Goal: Task Accomplishment & Management: Complete application form

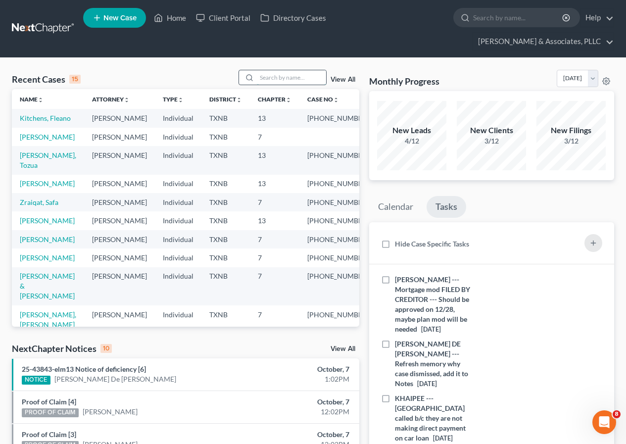
click at [274, 80] on input "search" at bounding box center [291, 77] width 69 height 14
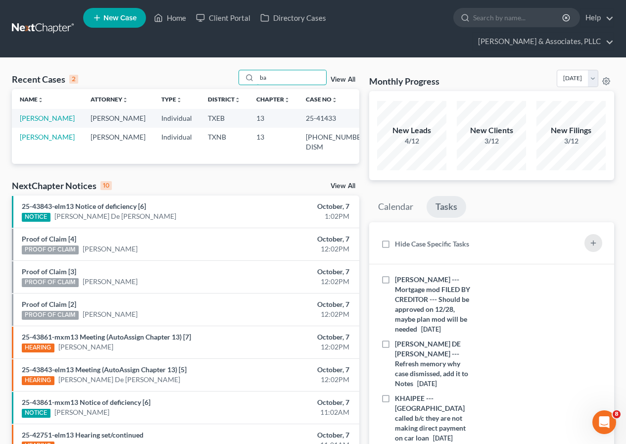
type input "b"
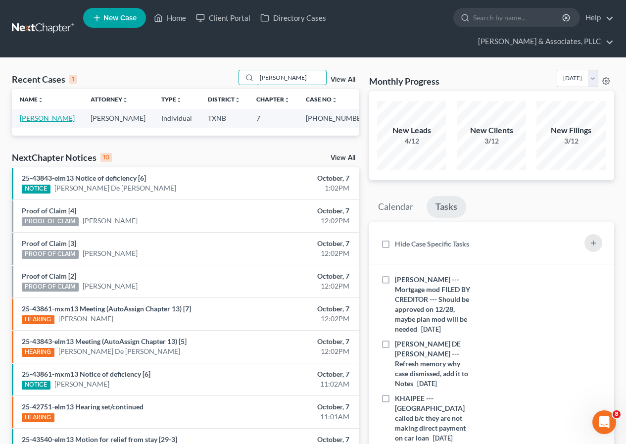
type input "[PERSON_NAME]"
click at [52, 119] on link "[PERSON_NAME]" at bounding box center [47, 118] width 55 height 8
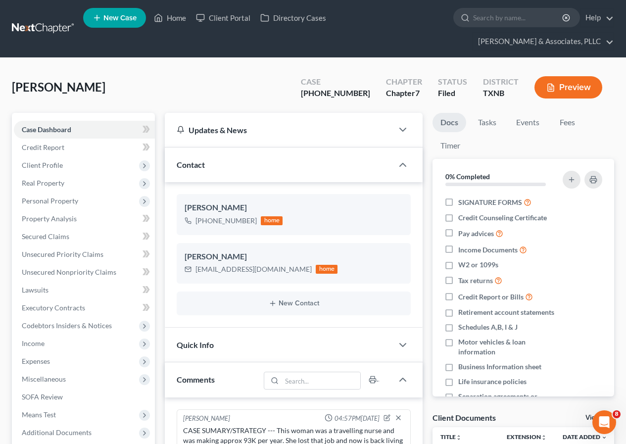
scroll to position [146, 0]
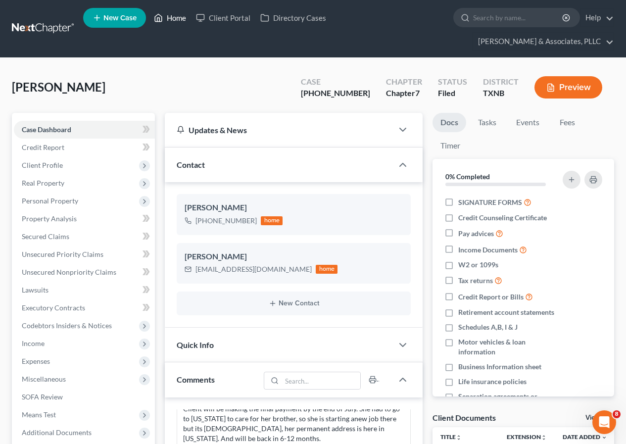
click at [167, 18] on link "Home" at bounding box center [170, 18] width 42 height 18
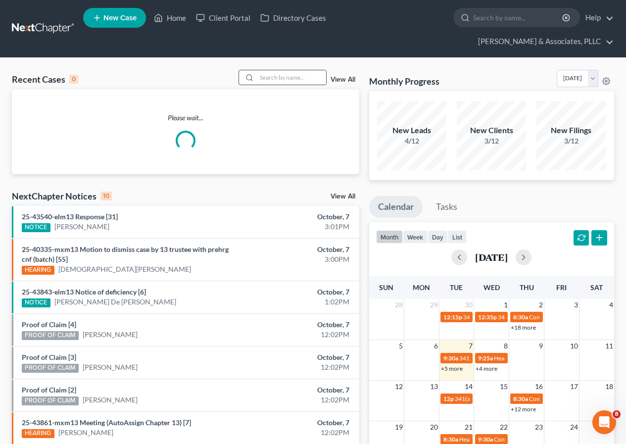
click at [266, 78] on input "search" at bounding box center [291, 77] width 69 height 14
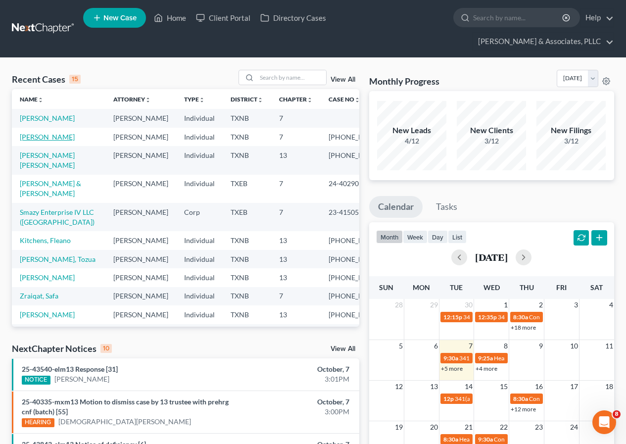
click at [60, 141] on link "[PERSON_NAME]" at bounding box center [47, 137] width 55 height 8
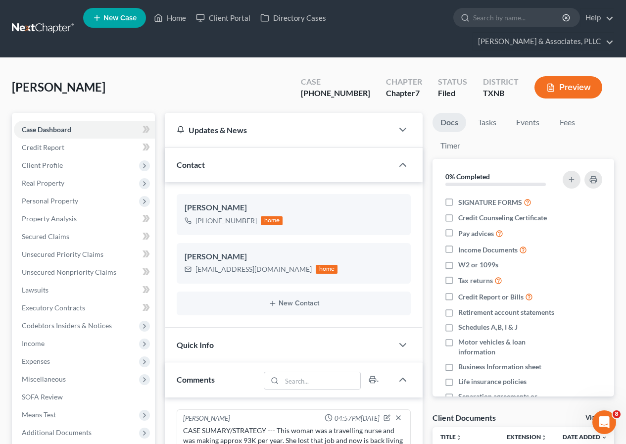
scroll to position [146, 0]
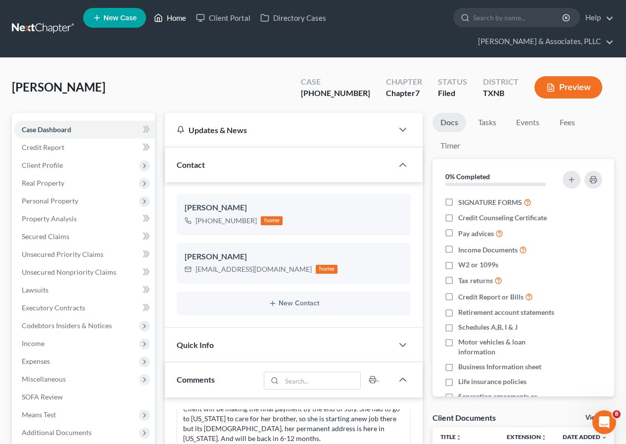
click at [170, 21] on link "Home" at bounding box center [170, 18] width 42 height 18
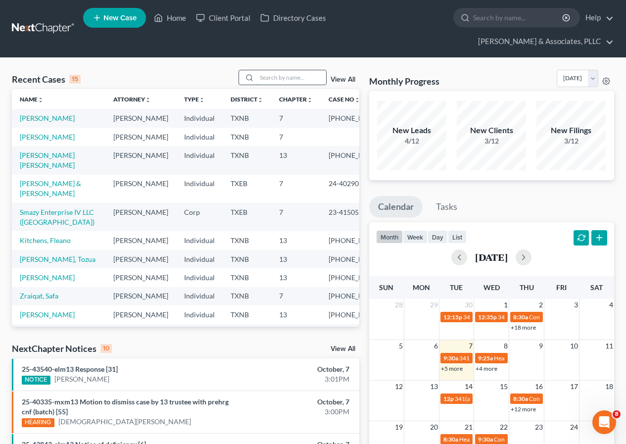
click at [275, 78] on input "search" at bounding box center [291, 77] width 69 height 14
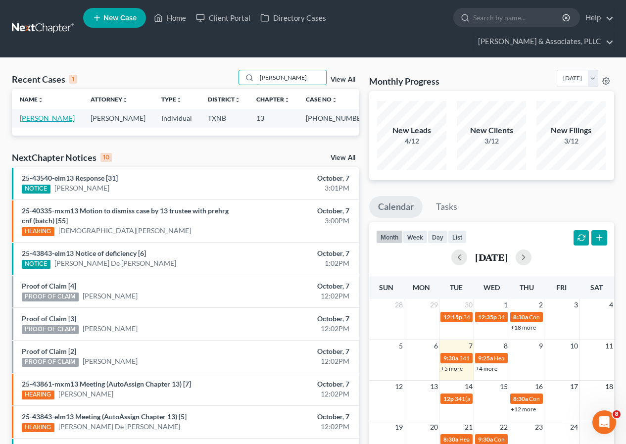
type input "[PERSON_NAME]"
click at [39, 119] on link "[PERSON_NAME]" at bounding box center [47, 118] width 55 height 8
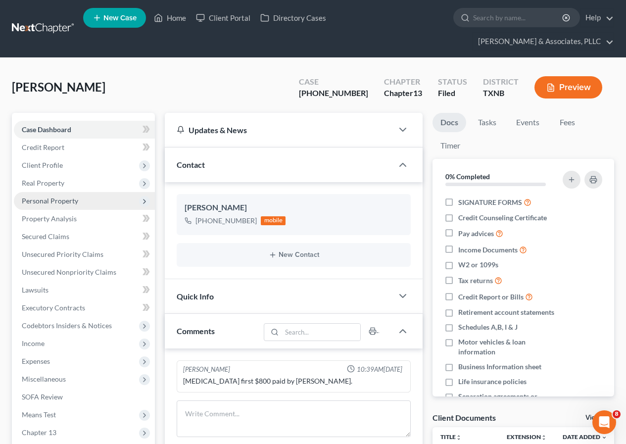
click at [52, 198] on span "Personal Property" at bounding box center [50, 200] width 56 height 8
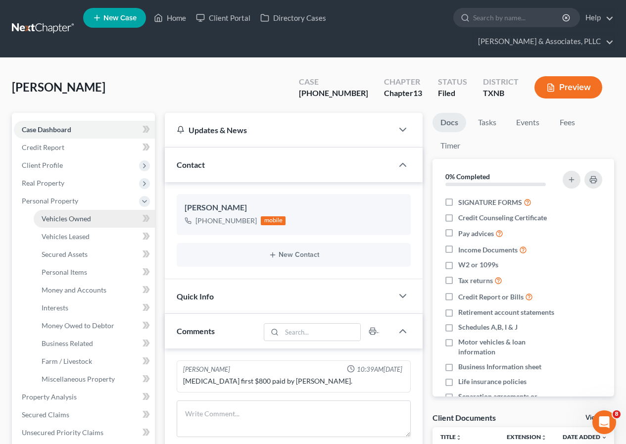
click at [65, 216] on span "Vehicles Owned" at bounding box center [66, 218] width 49 height 8
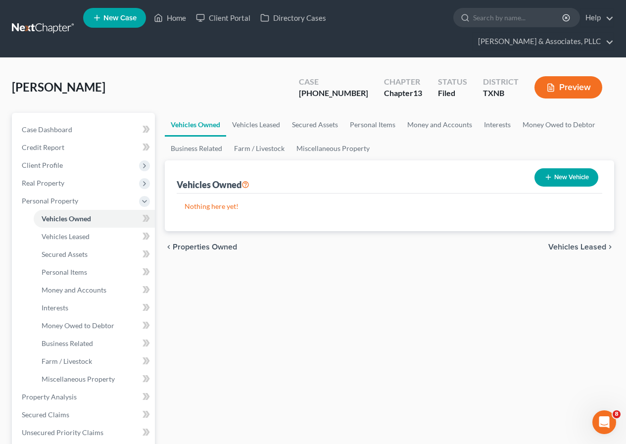
click at [552, 180] on button "New Vehicle" at bounding box center [566, 177] width 64 height 18
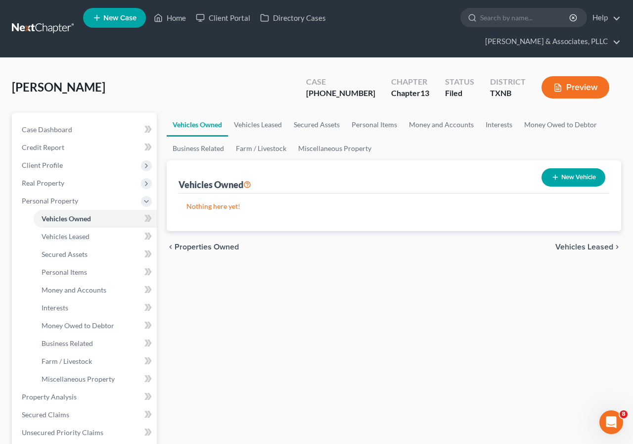
select select "0"
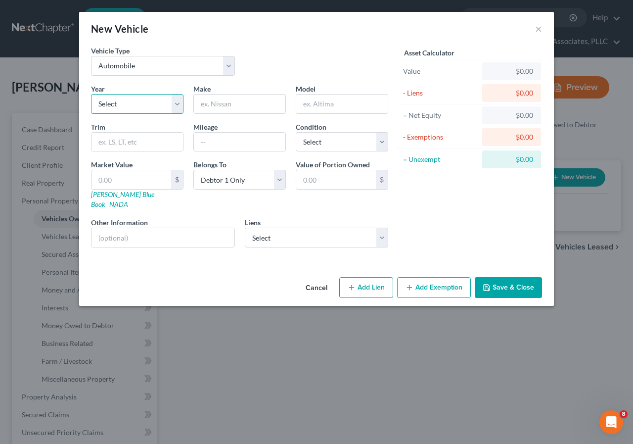
click at [178, 109] on select "Select 2026 2025 2024 2023 2022 2021 2020 2019 2018 2017 2016 2015 2014 2013 20…" at bounding box center [137, 104] width 92 height 20
select select "5"
click at [91, 94] on select "Select 2026 2025 2024 2023 2022 2021 2020 2019 2018 2017 2016 2015 2014 2013 20…" at bounding box center [137, 104] width 92 height 20
click at [214, 103] on input "text" at bounding box center [240, 103] width 92 height 19
type input "Audi"
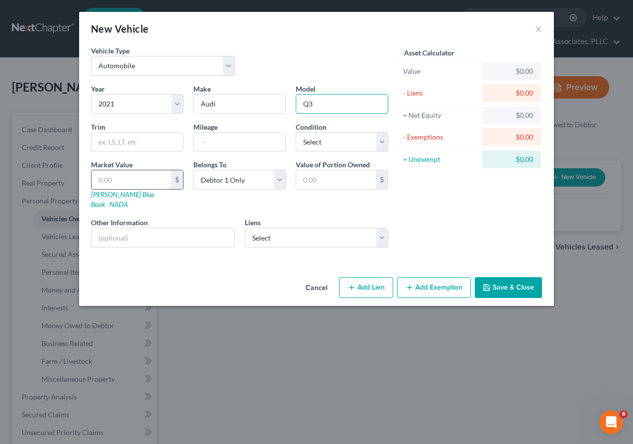
type input "Q3"
drag, startPoint x: 96, startPoint y: 178, endPoint x: 92, endPoint y: 201, distance: 24.3
click at [96, 180] on input "text" at bounding box center [132, 179] width 80 height 19
type input "2"
type input "2.00"
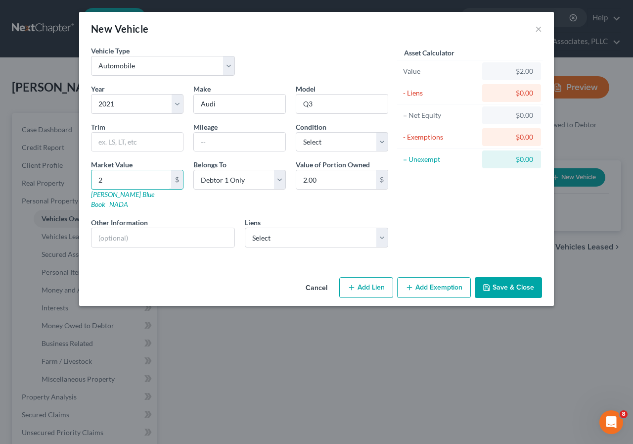
type input "22"
type input "22.00"
type input "227"
type input "227.00"
type input "2275"
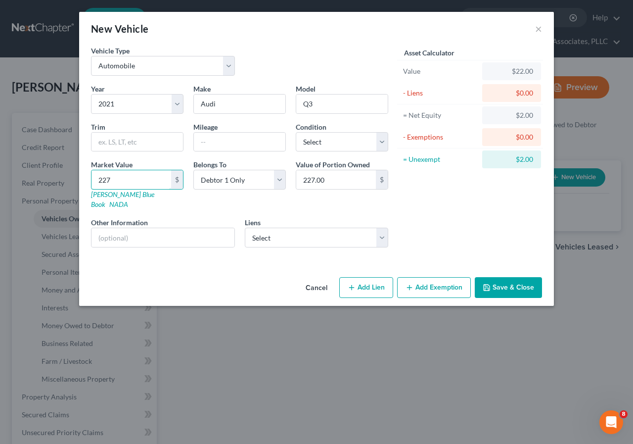
type input "2,275.00"
type input "2,2750"
type input "22,750.00"
type input "22,750"
click at [506, 281] on button "Save & Close" at bounding box center [508, 287] width 67 height 21
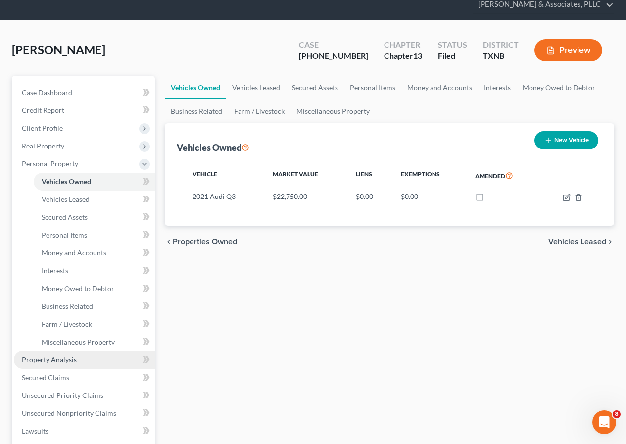
scroll to position [99, 0]
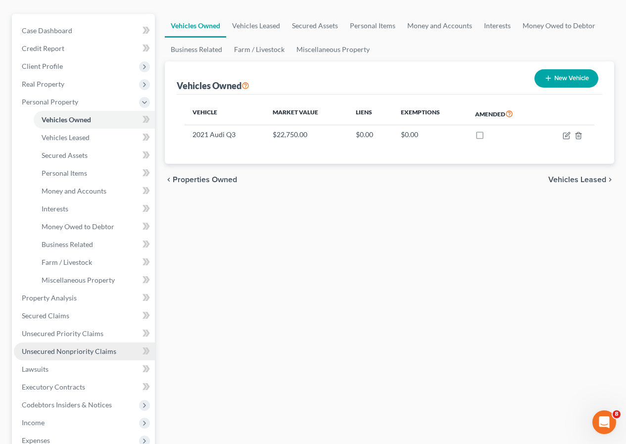
click at [87, 351] on span "Unsecured Nonpriority Claims" at bounding box center [69, 351] width 94 height 8
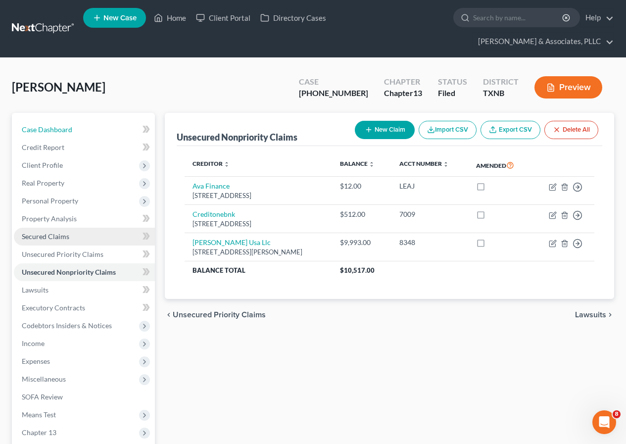
click at [66, 130] on span "Case Dashboard" at bounding box center [47, 129] width 50 height 8
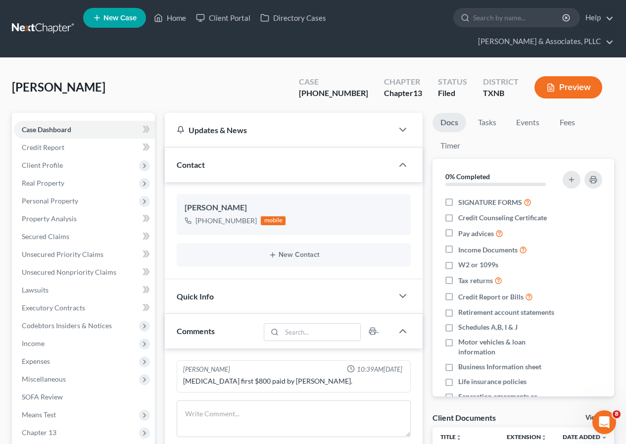
scroll to position [118, 0]
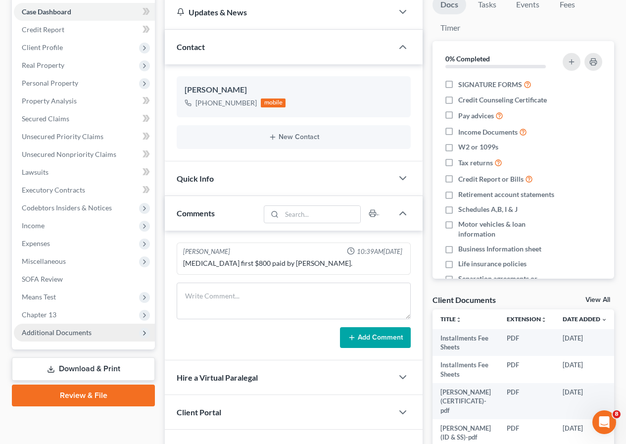
click at [81, 335] on span "Additional Documents" at bounding box center [57, 332] width 70 height 8
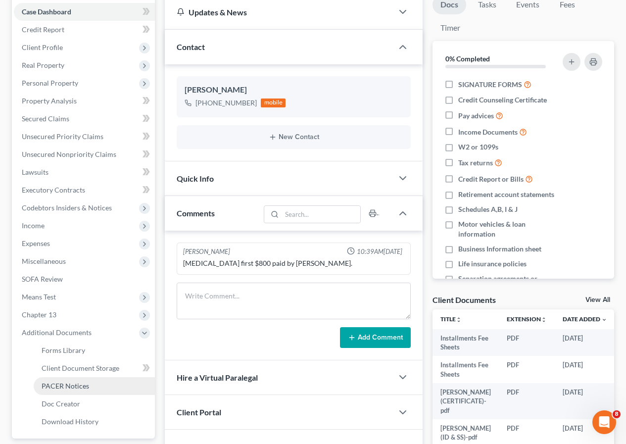
click at [82, 383] on span "PACER Notices" at bounding box center [65, 385] width 47 height 8
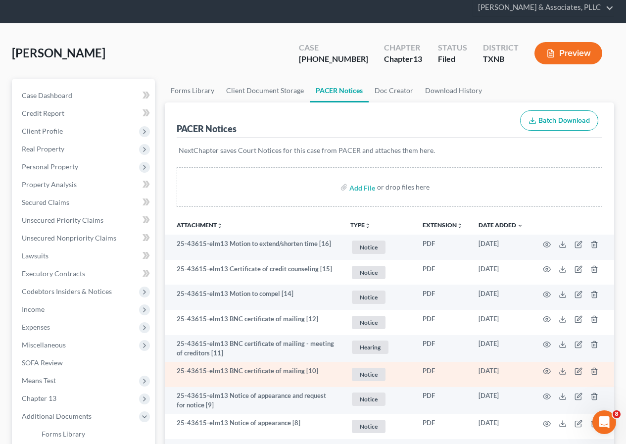
scroll to position [49, 0]
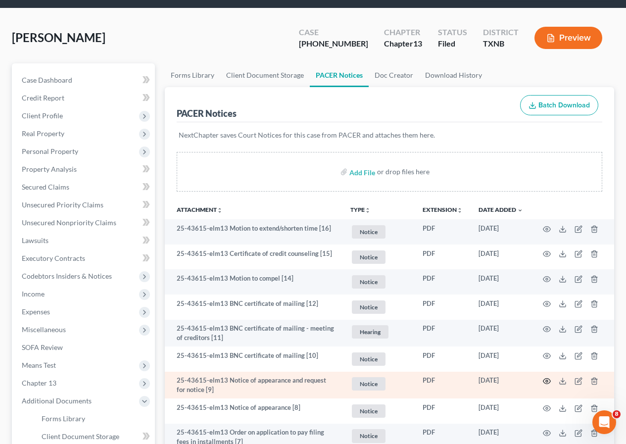
click at [548, 378] on icon "button" at bounding box center [546, 380] width 7 height 5
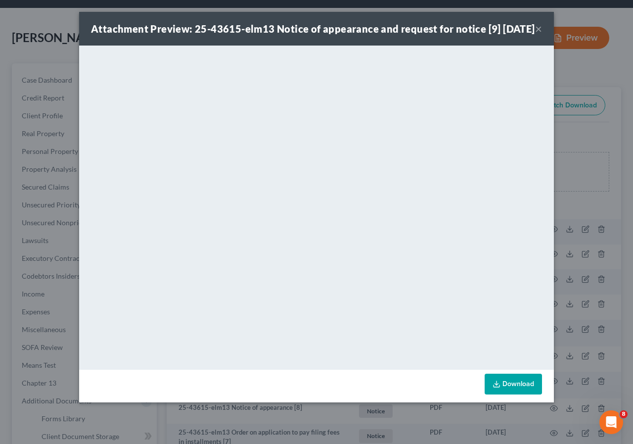
drag, startPoint x: 536, startPoint y: 35, endPoint x: 518, endPoint y: 64, distance: 34.2
click at [536, 35] on button "×" at bounding box center [538, 29] width 7 height 12
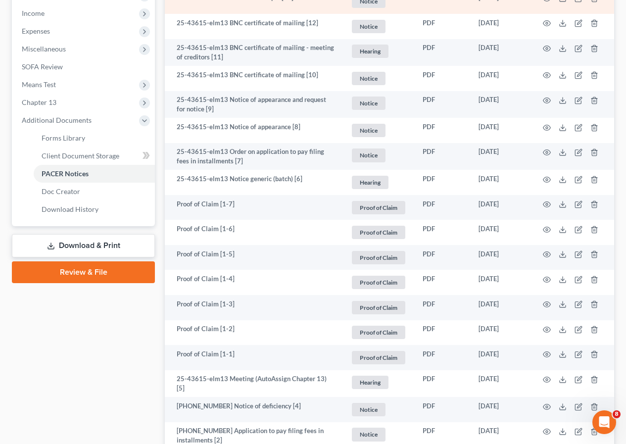
scroll to position [346, 0]
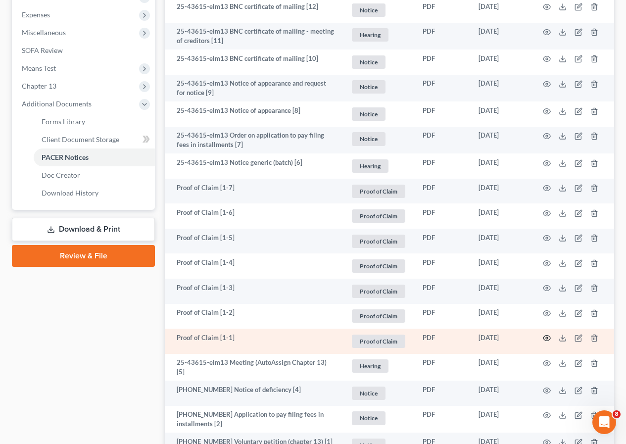
click at [547, 337] on circle "button" at bounding box center [547, 338] width 2 height 2
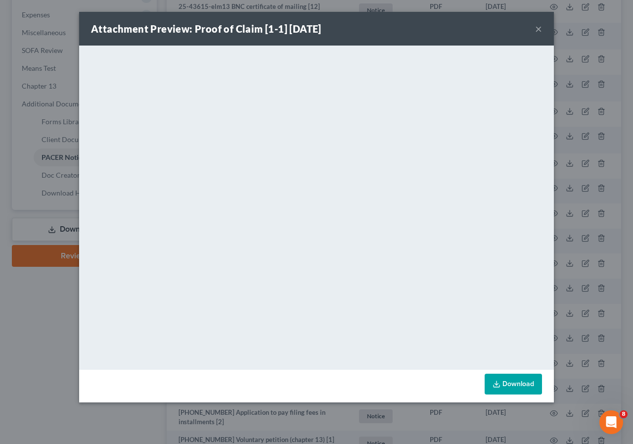
click at [537, 31] on button "×" at bounding box center [538, 29] width 7 height 12
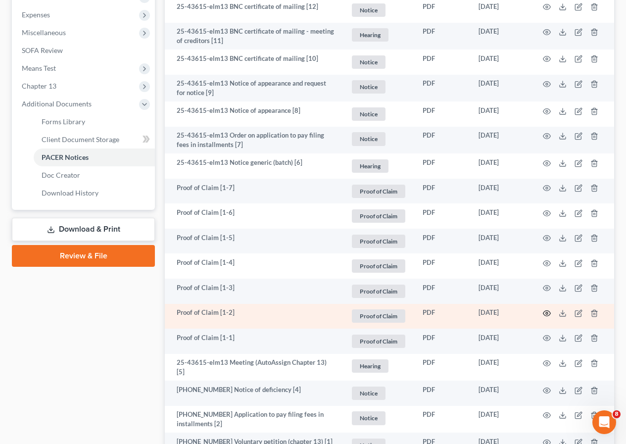
click at [545, 312] on icon "button" at bounding box center [547, 313] width 8 height 8
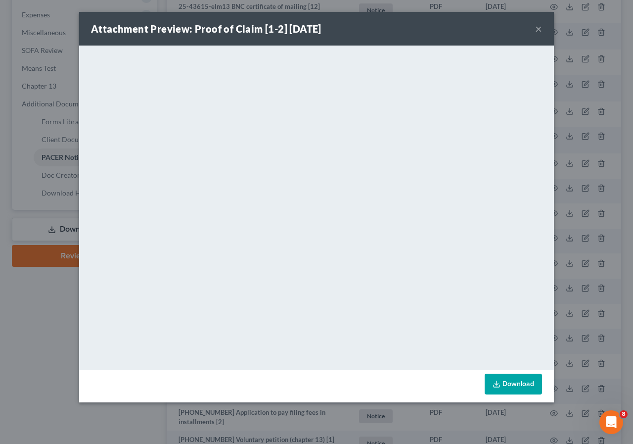
click at [538, 28] on button "×" at bounding box center [538, 29] width 7 height 12
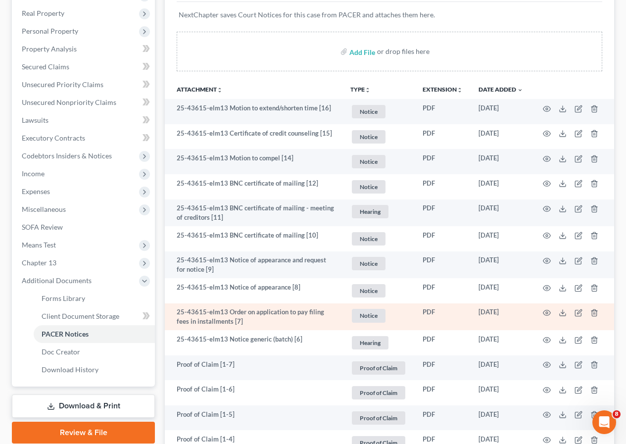
scroll to position [138, 0]
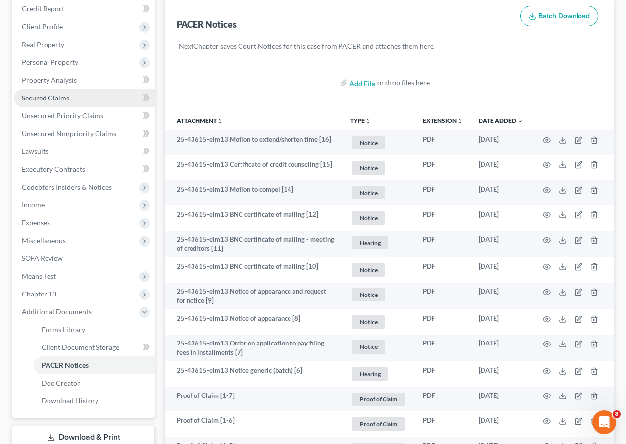
click at [57, 100] on span "Secured Claims" at bounding box center [45, 97] width 47 height 8
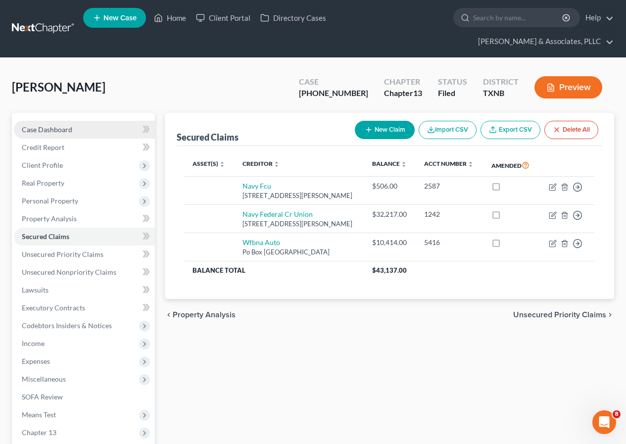
click at [52, 131] on span "Case Dashboard" at bounding box center [47, 129] width 50 height 8
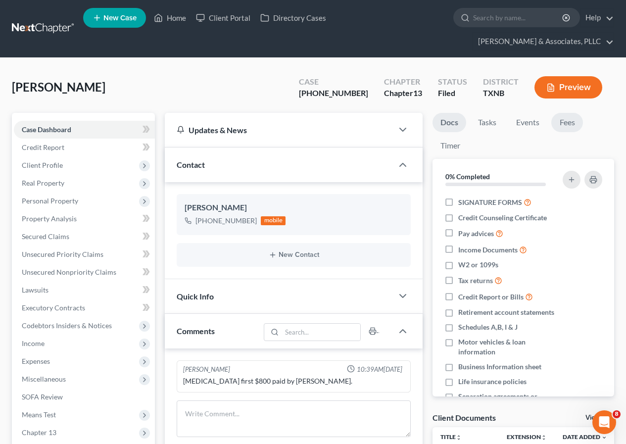
click at [573, 125] on link "Fees" at bounding box center [567, 122] width 32 height 19
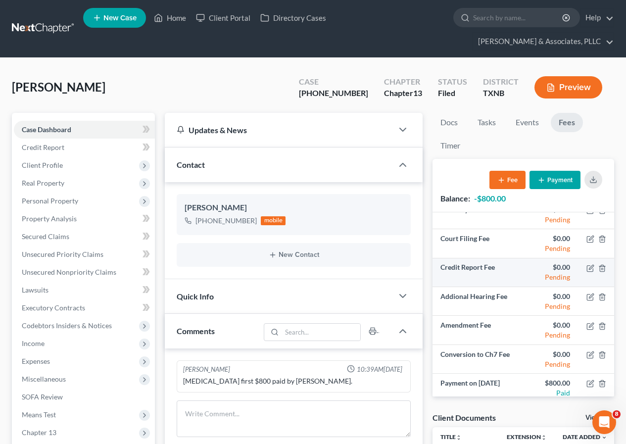
scroll to position [17, 0]
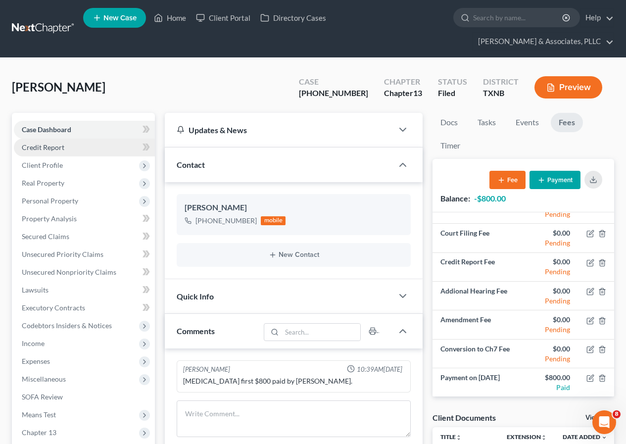
click at [60, 143] on span "Credit Report" at bounding box center [43, 147] width 43 height 8
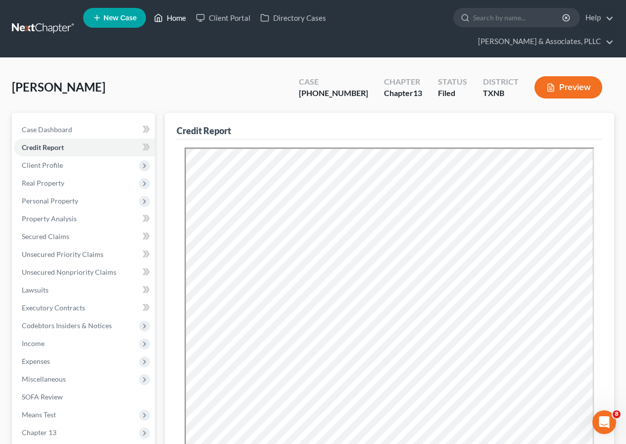
click at [168, 16] on link "Home" at bounding box center [170, 18] width 42 height 18
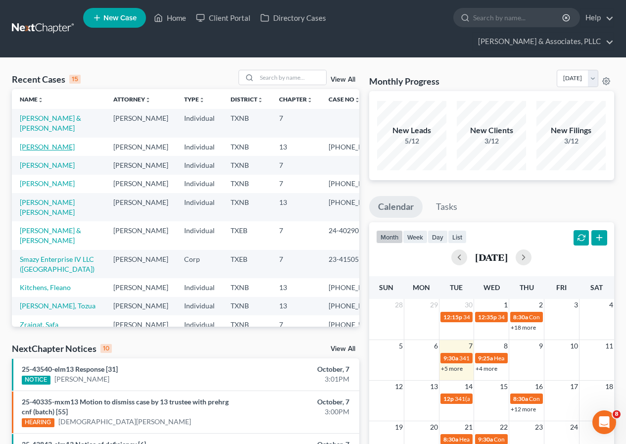
click at [42, 147] on link "[PERSON_NAME]" at bounding box center [47, 146] width 55 height 8
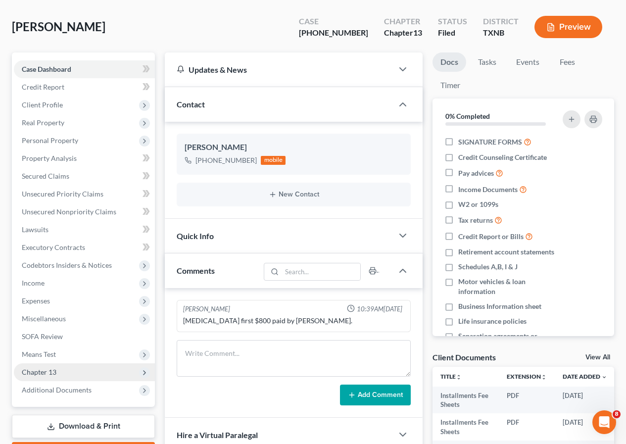
scroll to position [108, 0]
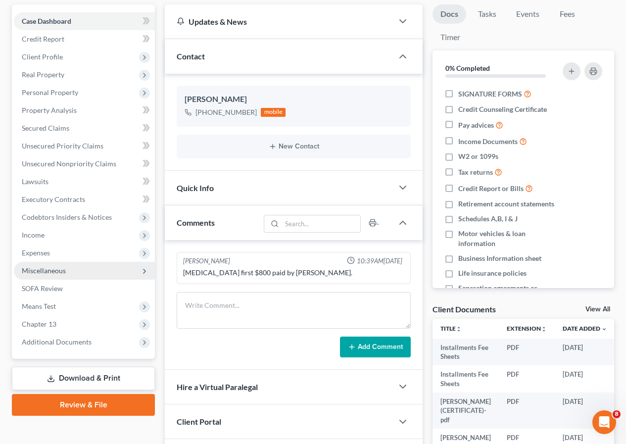
click at [63, 273] on span "Miscellaneous" at bounding box center [44, 270] width 44 height 8
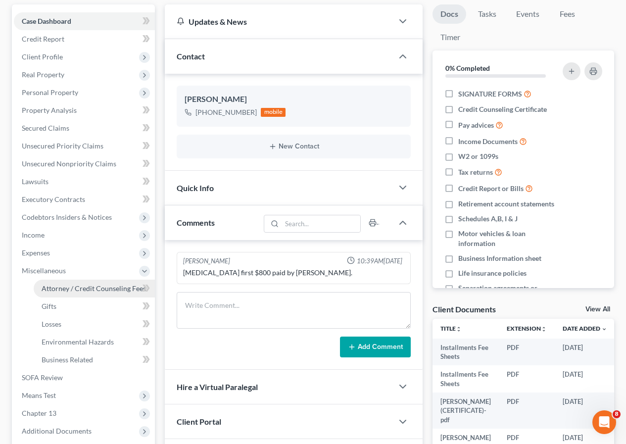
click at [76, 289] on span "Attorney / Credit Counseling Fees" at bounding box center [94, 288] width 104 height 8
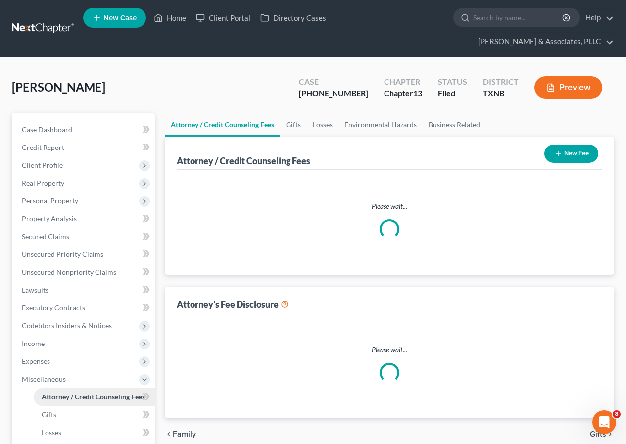
select select "0"
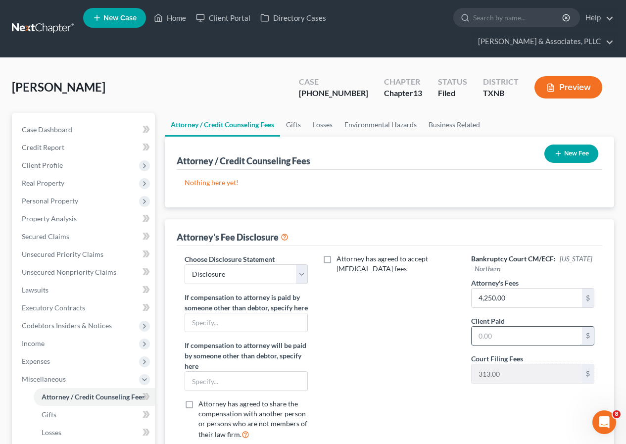
click at [479, 332] on input "text" at bounding box center [526, 335] width 110 height 19
type input "1,187"
click at [568, 154] on button "New Fee" at bounding box center [571, 153] width 54 height 18
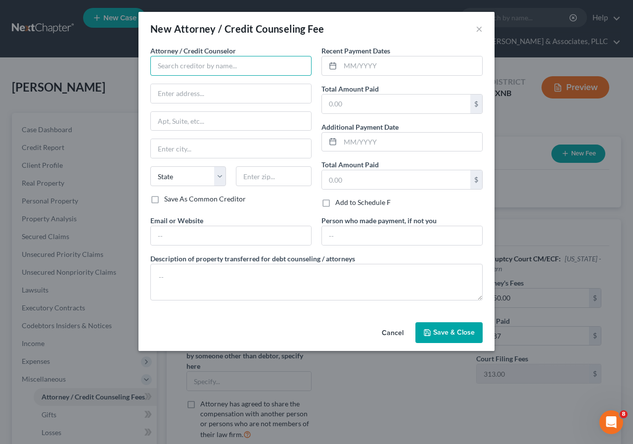
click at [197, 61] on input "text" at bounding box center [230, 66] width 161 height 20
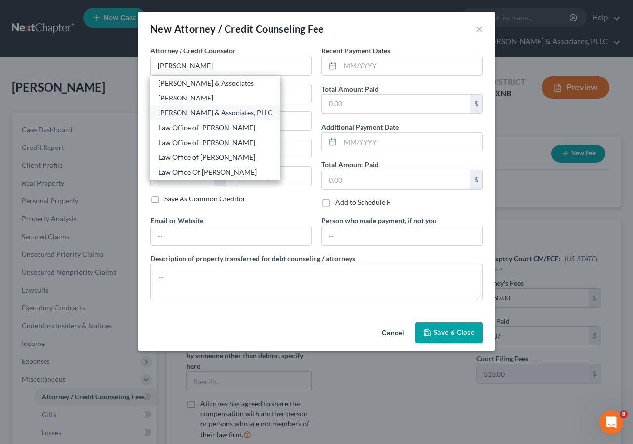
click at [202, 113] on div "[PERSON_NAME] & Associates, PLLC" at bounding box center [215, 113] width 114 height 10
type input "[PERSON_NAME] & Associates, PLLC"
type input "[STREET_ADDRESS]"
type input "[GEOGRAPHIC_DATA]"
select select "45"
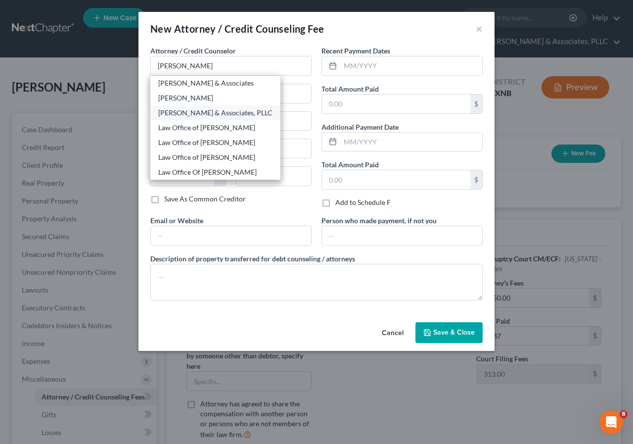
type input "75254"
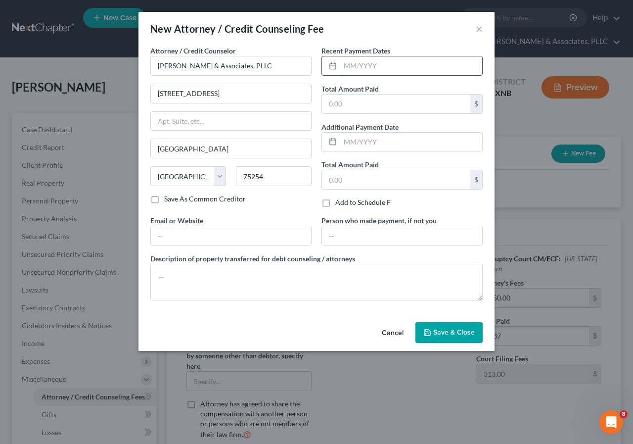
click at [356, 67] on input "text" at bounding box center [411, 65] width 142 height 19
type input "9/2025"
click at [360, 106] on input "text" at bounding box center [396, 103] width 148 height 19
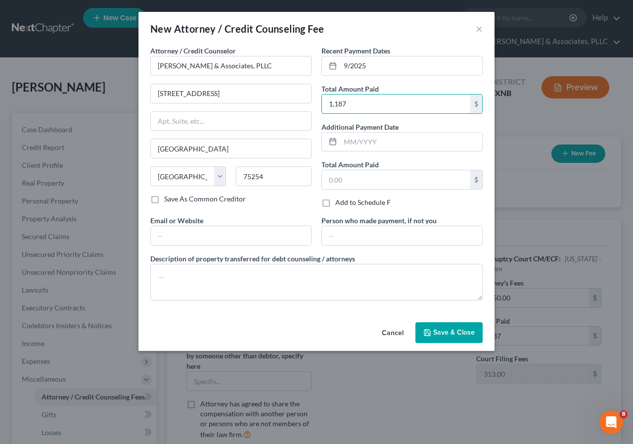
type input "1187.00"
click at [438, 333] on span "Save & Close" at bounding box center [454, 332] width 42 height 8
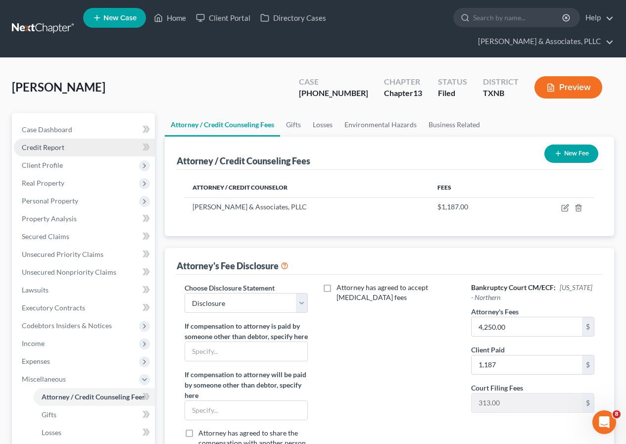
click at [53, 144] on span "Credit Report" at bounding box center [43, 147] width 43 height 8
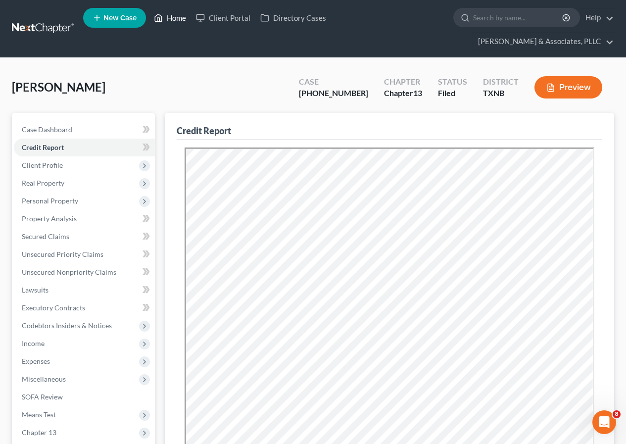
click at [173, 17] on link "Home" at bounding box center [170, 18] width 42 height 18
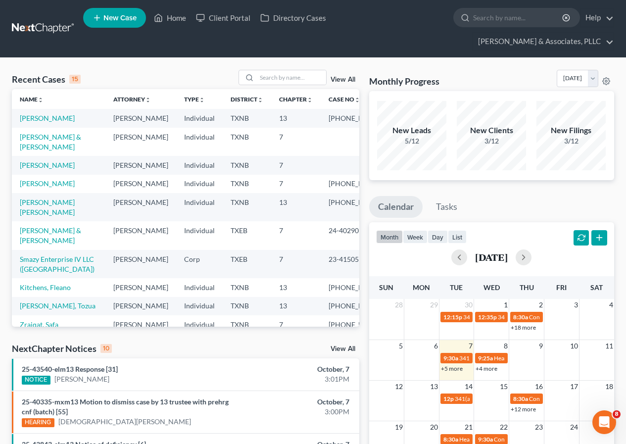
click at [337, 79] on link "View All" at bounding box center [342, 79] width 25 height 7
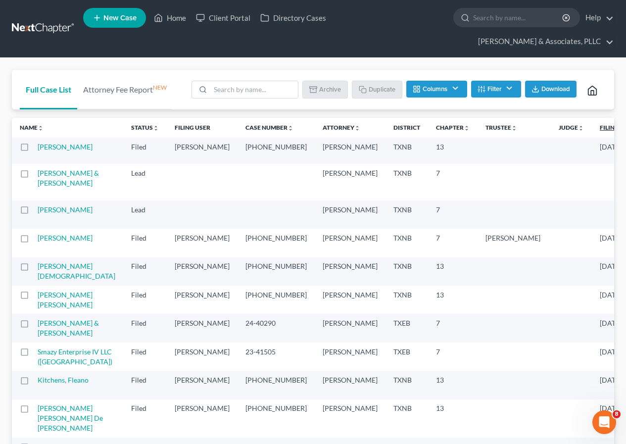
click at [599, 128] on link "Filing Date unfold_more expand_more expand_less" at bounding box center [620, 127] width 42 height 7
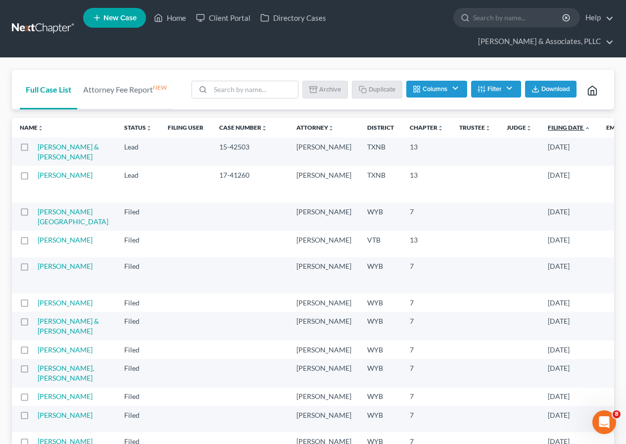
click at [548, 127] on link "Filing Date unfold_more expand_more expand_less" at bounding box center [569, 127] width 43 height 7
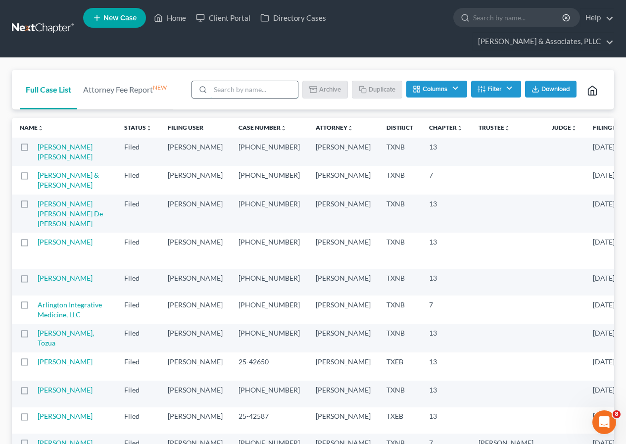
click at [223, 84] on input "search" at bounding box center [254, 89] width 88 height 17
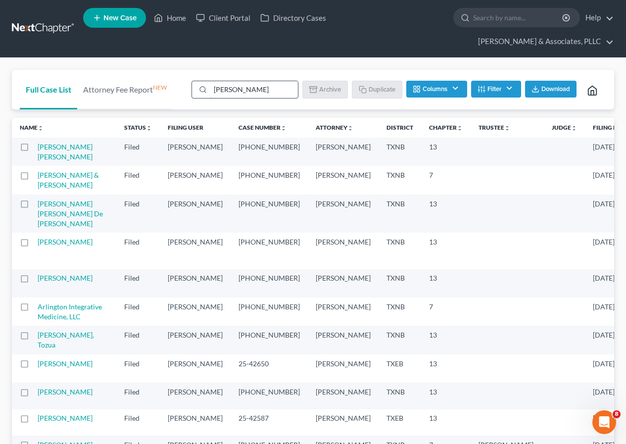
type input "[PERSON_NAME]"
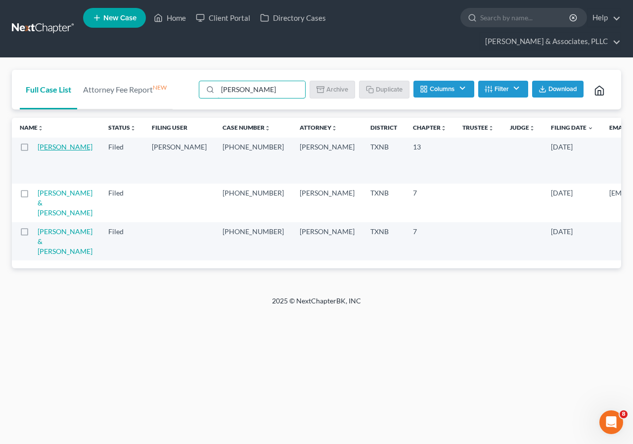
click at [46, 150] on link "[PERSON_NAME]" at bounding box center [65, 146] width 55 height 8
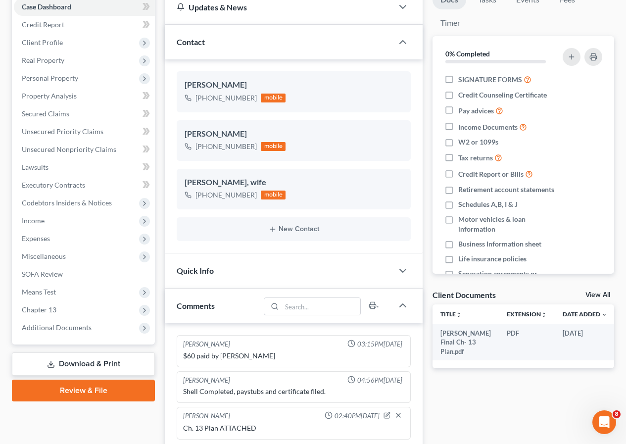
scroll to position [198, 0]
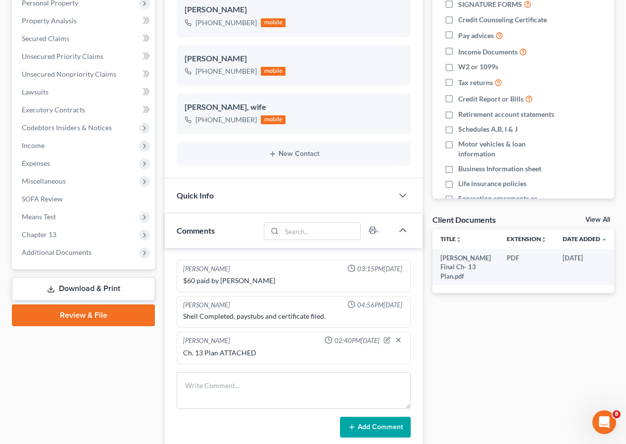
click at [76, 290] on link "Download & Print" at bounding box center [83, 288] width 143 height 23
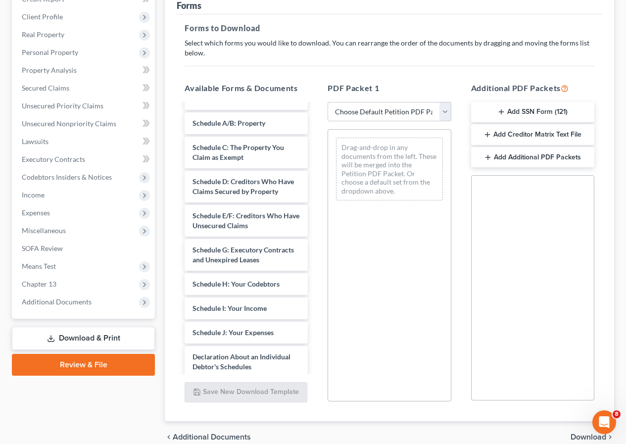
scroll to position [148, 0]
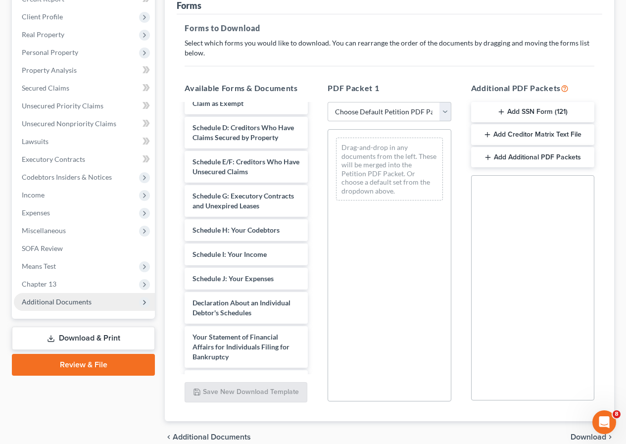
click at [50, 299] on span "Additional Documents" at bounding box center [57, 301] width 70 height 8
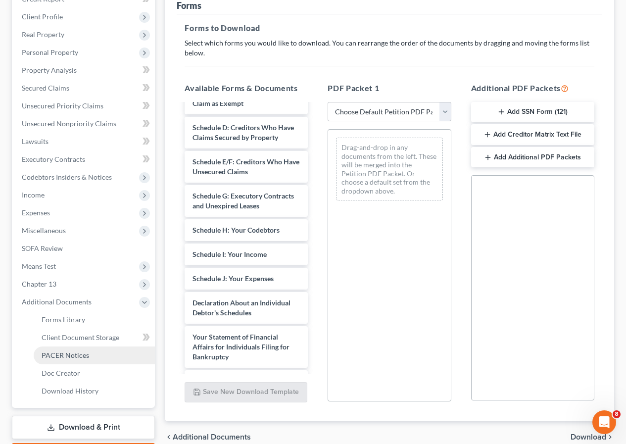
click at [90, 352] on link "PACER Notices" at bounding box center [94, 355] width 121 height 18
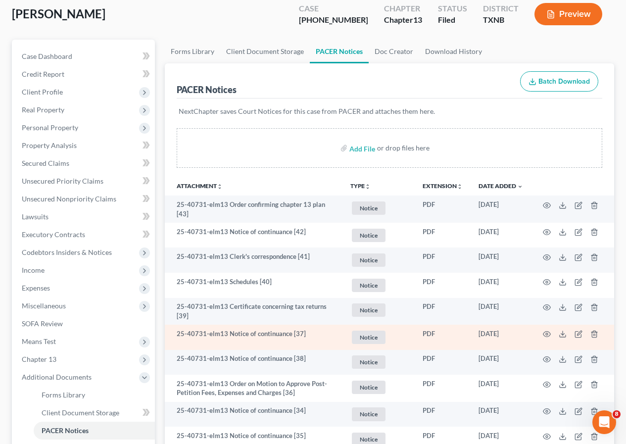
scroll to position [99, 0]
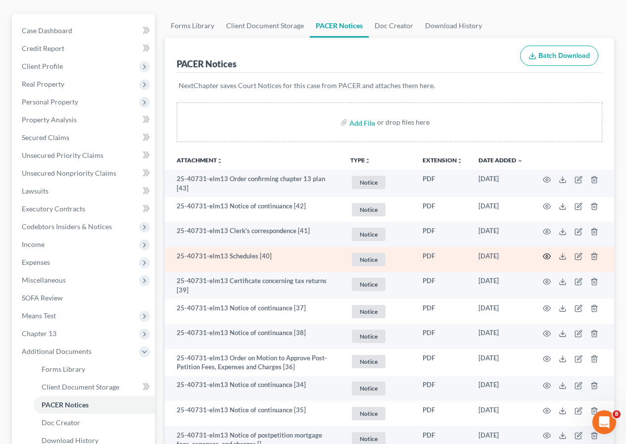
click at [546, 255] on icon "button" at bounding box center [547, 256] width 8 height 8
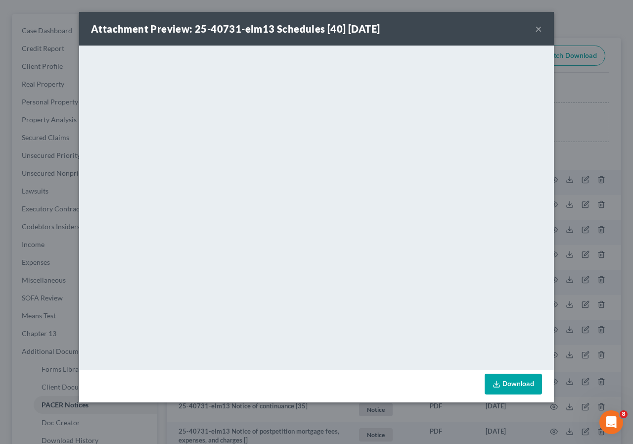
click at [538, 28] on button "×" at bounding box center [538, 29] width 7 height 12
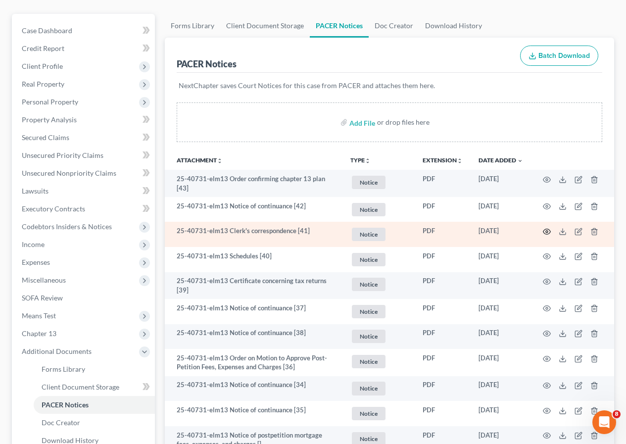
click at [545, 230] on icon "button" at bounding box center [547, 232] width 8 height 8
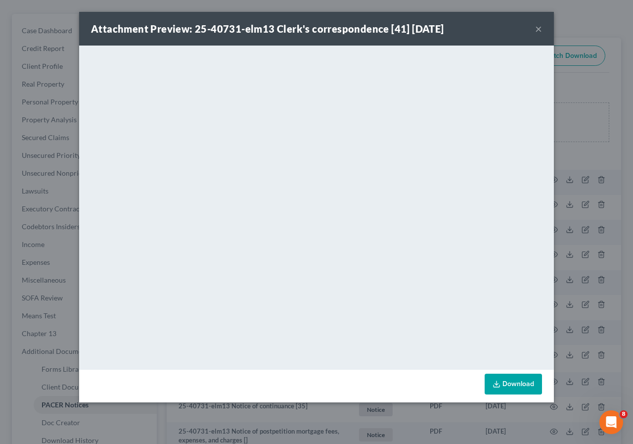
click at [538, 27] on button "×" at bounding box center [538, 29] width 7 height 12
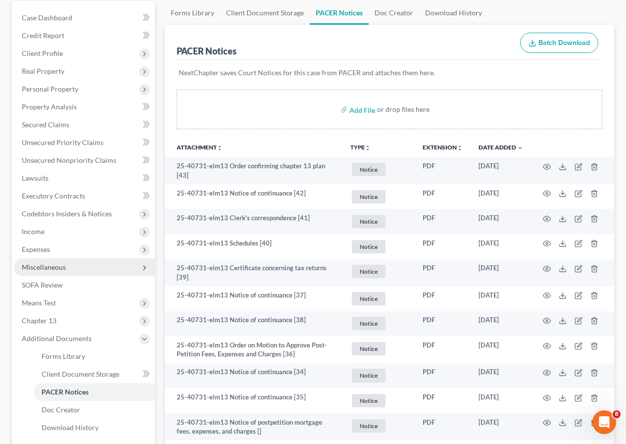
scroll to position [198, 0]
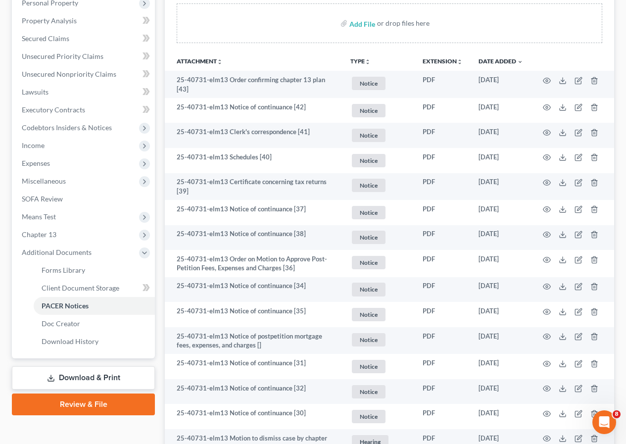
click at [74, 379] on link "Download & Print" at bounding box center [83, 377] width 143 height 23
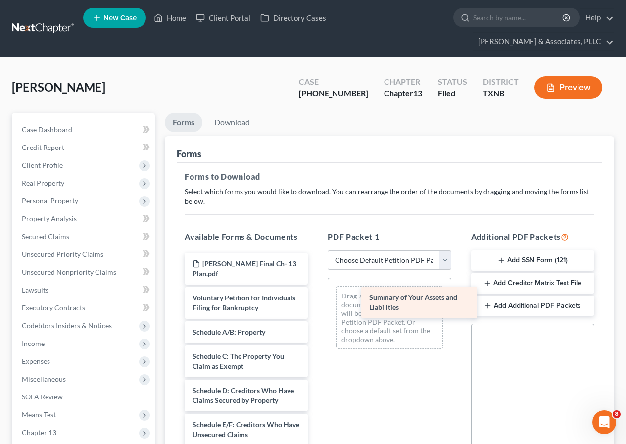
drag, startPoint x: 198, startPoint y: 339, endPoint x: 361, endPoint y: 303, distance: 166.7
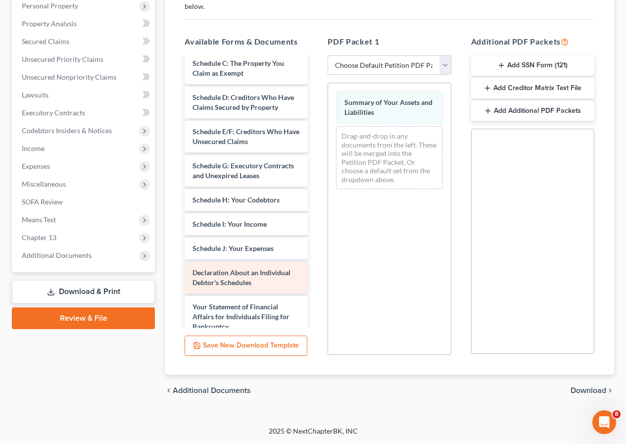
scroll to position [99, 0]
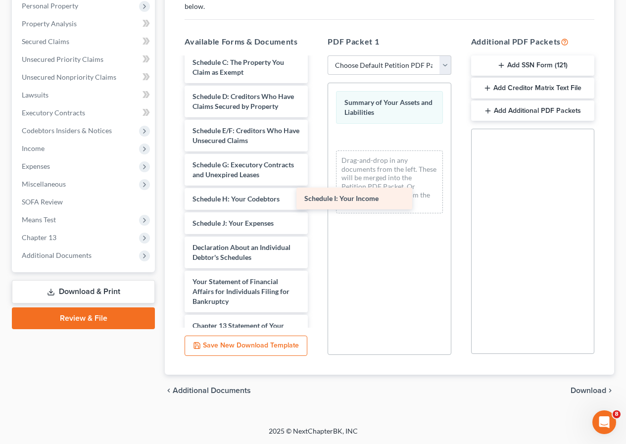
drag, startPoint x: 242, startPoint y: 230, endPoint x: 389, endPoint y: 145, distance: 169.3
click at [316, 145] on div "Schedule I: Your Income [PERSON_NAME] Final Ch- 13 Plan.pdf Voluntary Petition …" at bounding box center [246, 216] width 139 height 514
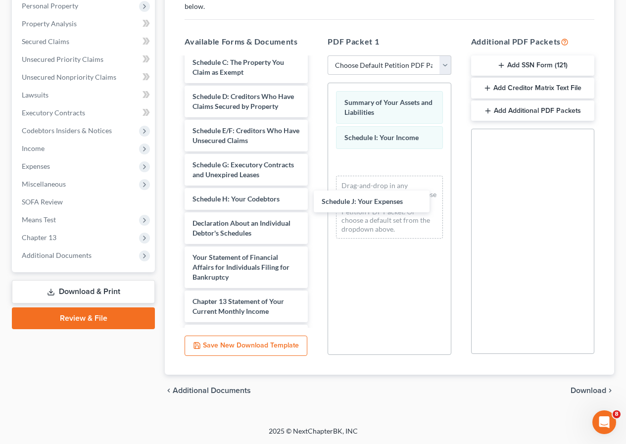
drag, startPoint x: 208, startPoint y: 235, endPoint x: 342, endPoint y: 191, distance: 141.1
click at [316, 181] on div "Schedule J: Your Expenses [PERSON_NAME] Final Ch- 13 Plan.pdf Voluntary Petitio…" at bounding box center [246, 204] width 139 height 490
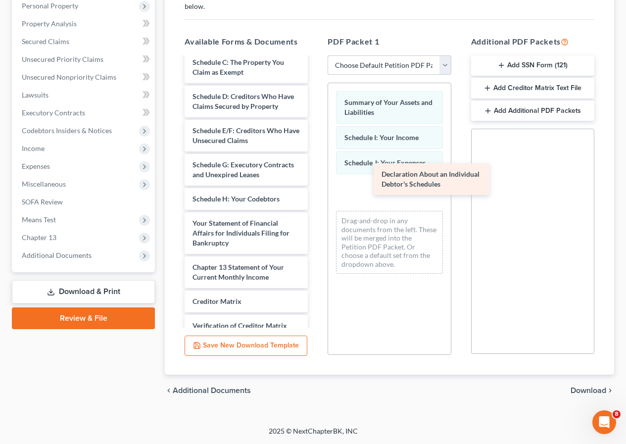
drag, startPoint x: 213, startPoint y: 240, endPoint x: 396, endPoint y: 180, distance: 192.1
click at [316, 180] on div "Declaration About an Individual Debtor's Schedules [PERSON_NAME] Final Ch- 13 P…" at bounding box center [246, 187] width 139 height 456
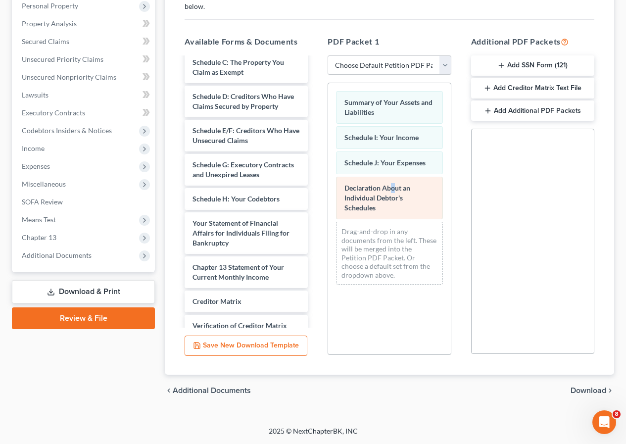
drag, startPoint x: 396, startPoint y: 180, endPoint x: 376, endPoint y: 288, distance: 109.6
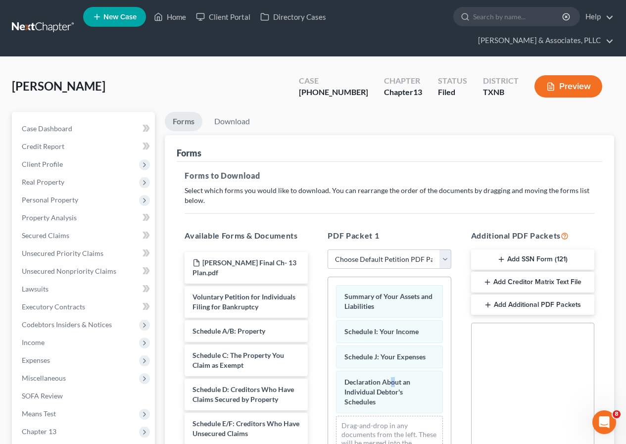
scroll to position [0, 0]
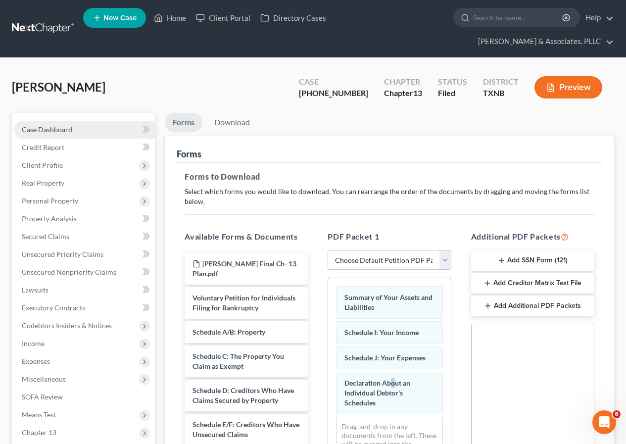
click at [70, 131] on span "Case Dashboard" at bounding box center [47, 129] width 50 height 8
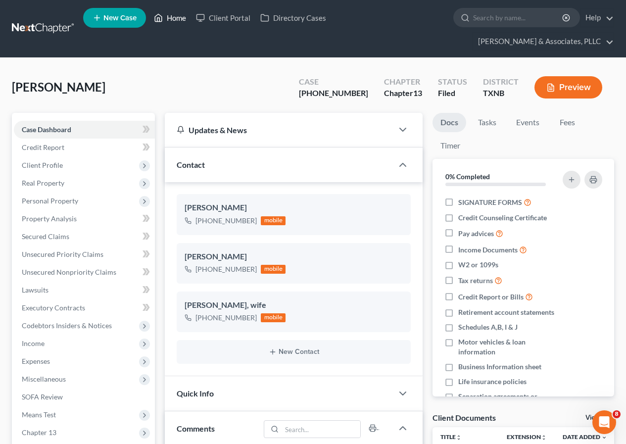
click at [174, 15] on link "Home" at bounding box center [170, 18] width 42 height 18
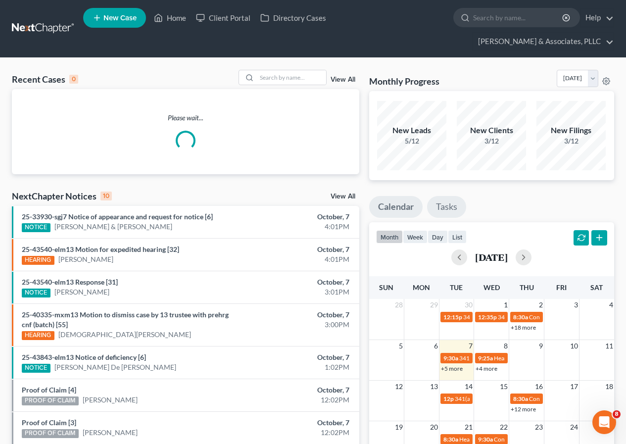
click at [447, 204] on link "Tasks" at bounding box center [446, 207] width 39 height 22
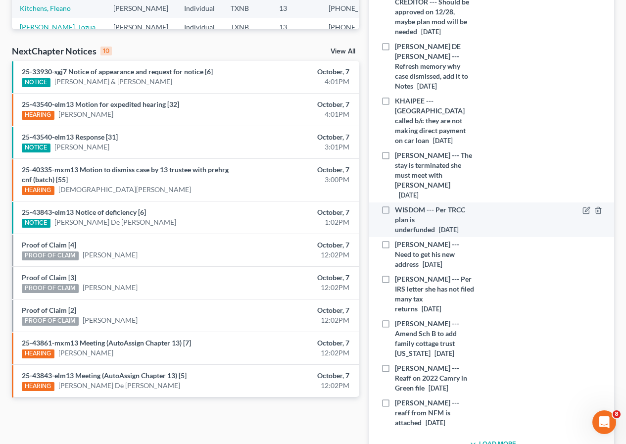
scroll to position [347, 0]
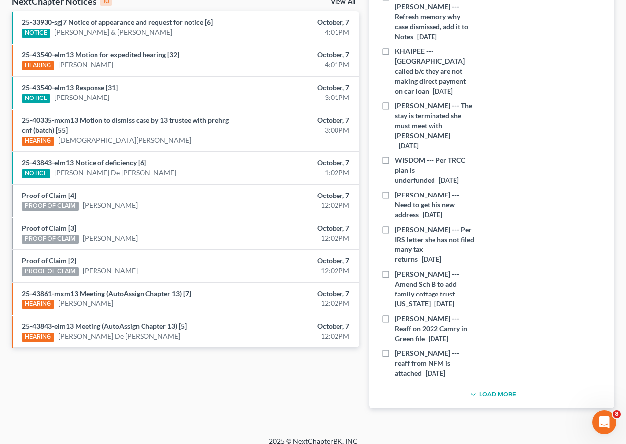
click at [499, 388] on button "Load More" at bounding box center [491, 394] width 49 height 12
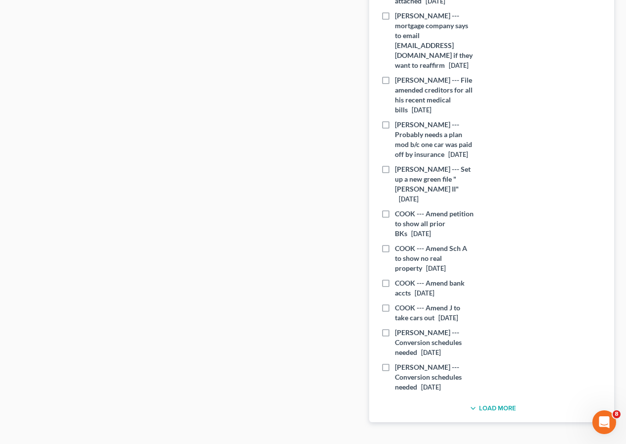
scroll to position [733, 0]
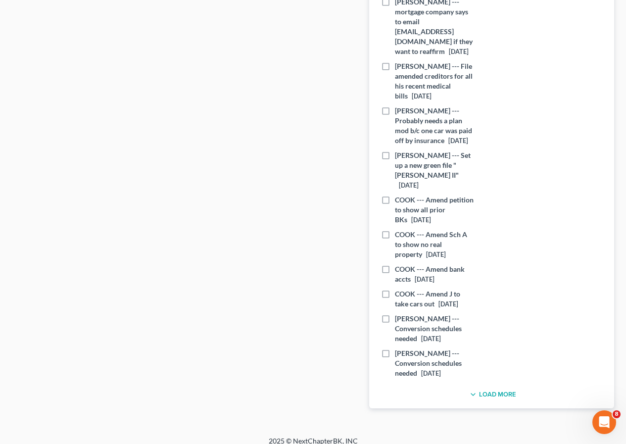
click at [492, 388] on button "Load More" at bounding box center [491, 394] width 49 height 12
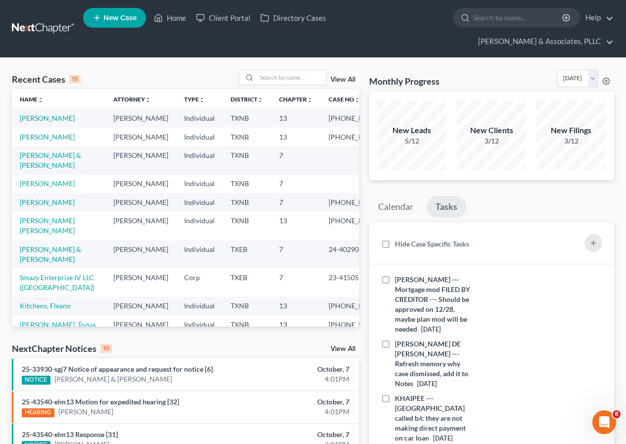
scroll to position [49, 0]
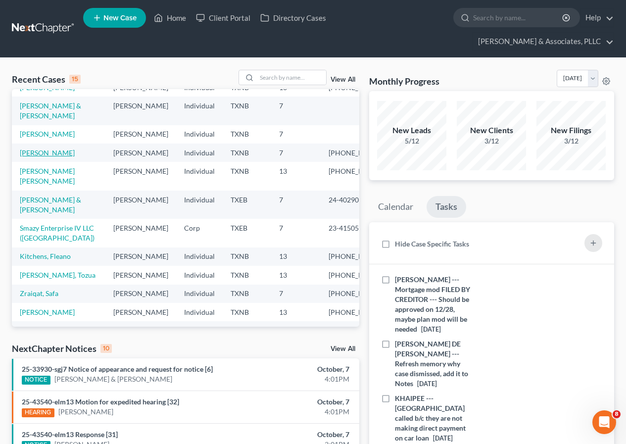
click at [46, 157] on link "[PERSON_NAME]" at bounding box center [47, 152] width 55 height 8
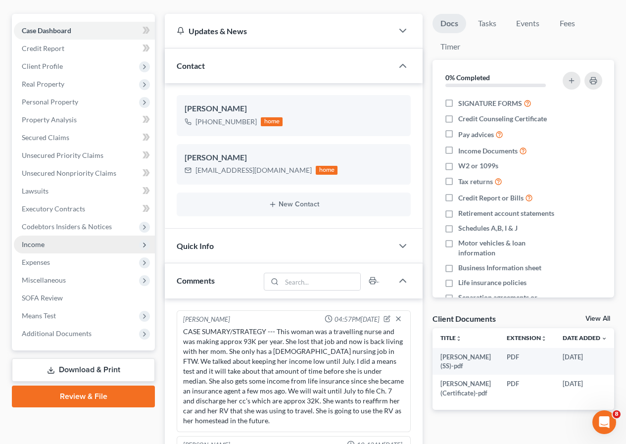
scroll to position [146, 0]
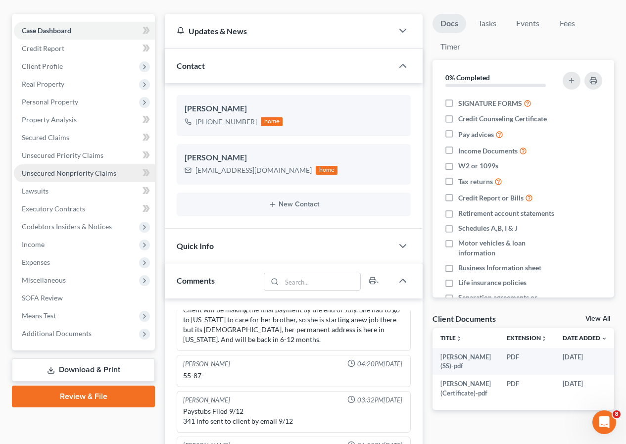
click at [93, 175] on span "Unsecured Nonpriority Claims" at bounding box center [69, 173] width 94 height 8
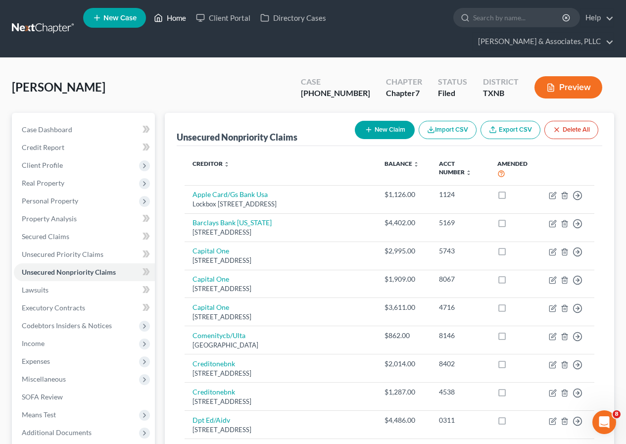
click at [177, 16] on link "Home" at bounding box center [170, 18] width 42 height 18
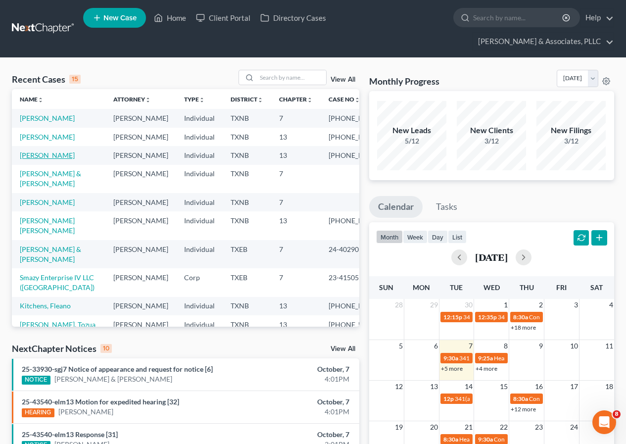
click at [47, 159] on link "[PERSON_NAME]" at bounding box center [47, 155] width 55 height 8
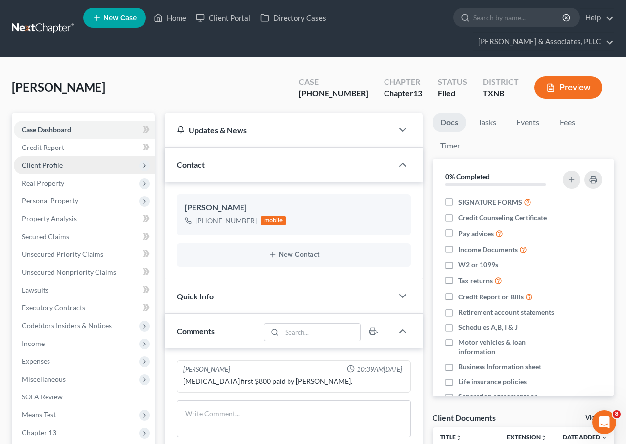
click at [54, 165] on span "Client Profile" at bounding box center [42, 165] width 41 height 8
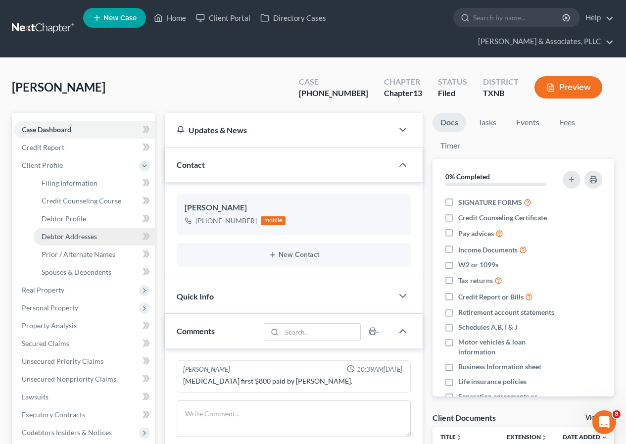
click at [72, 235] on span "Debtor Addresses" at bounding box center [69, 236] width 55 height 8
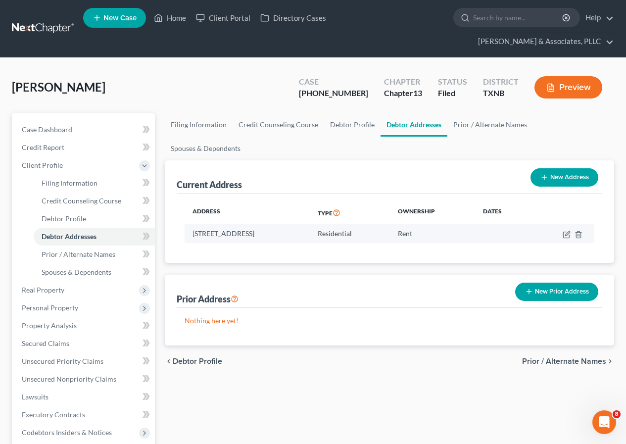
drag, startPoint x: 193, startPoint y: 210, endPoint x: 332, endPoint y: 206, distance: 139.0
click at [309, 224] on td "[STREET_ADDRESS]" at bounding box center [246, 233] width 125 height 19
copy td "[STREET_ADDRESS]"
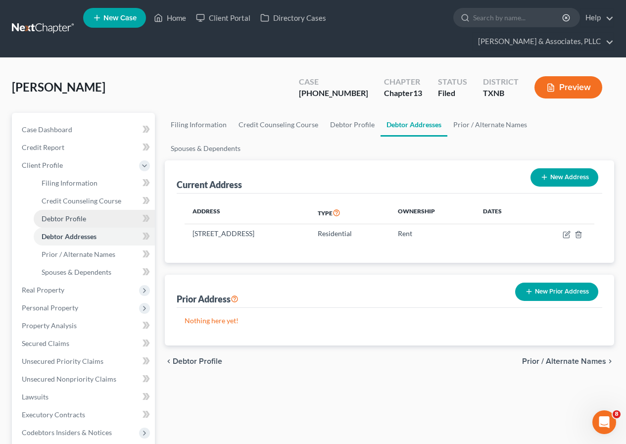
click at [84, 222] on span "Debtor Profile" at bounding box center [64, 218] width 45 height 8
select select "0"
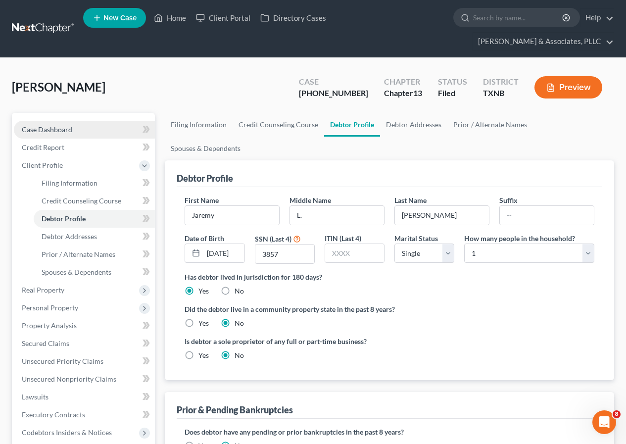
click at [36, 129] on span "Case Dashboard" at bounding box center [47, 129] width 50 height 8
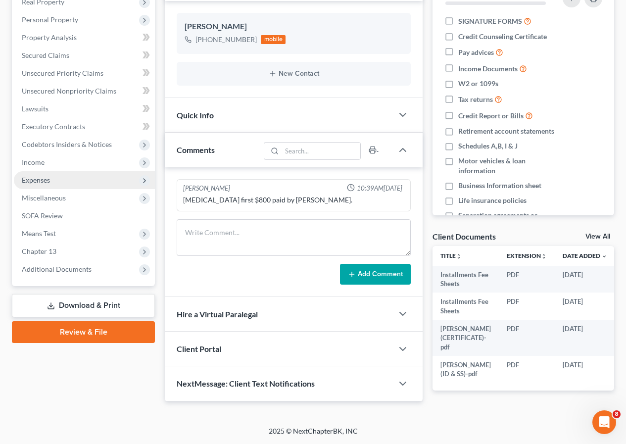
scroll to position [198, 0]
click at [94, 294] on link "Download & Print" at bounding box center [83, 305] width 143 height 23
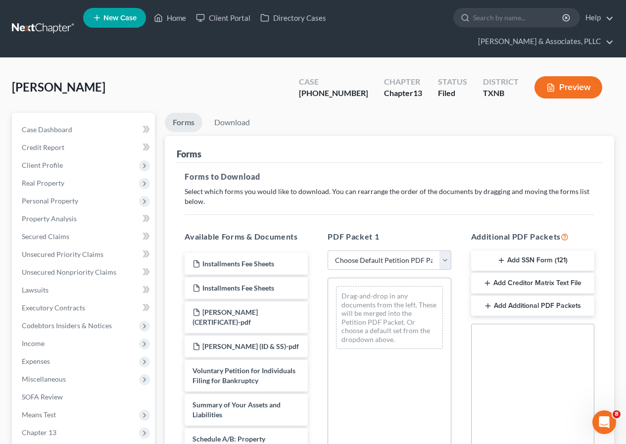
click at [522, 284] on button "Add Creditor Matrix Text File" at bounding box center [532, 283] width 123 height 21
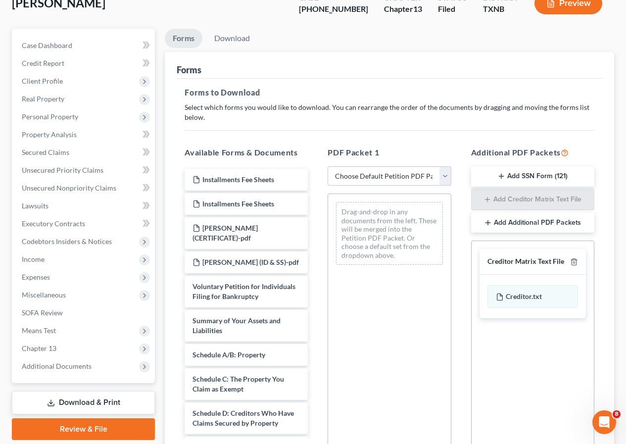
scroll to position [195, 0]
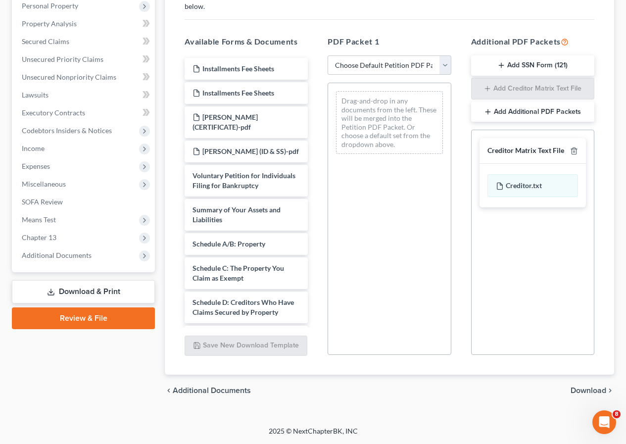
click at [579, 386] on span "Download" at bounding box center [588, 390] width 36 height 8
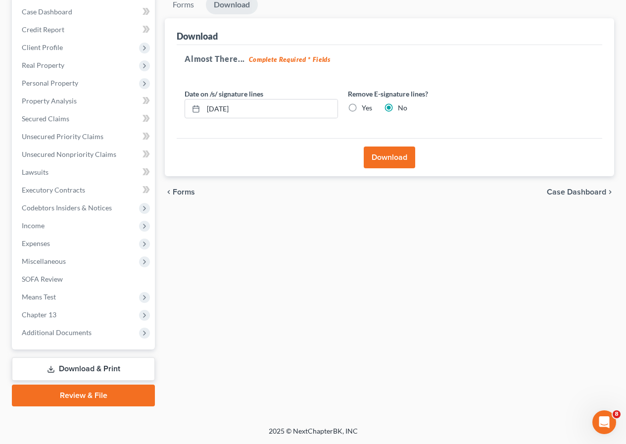
scroll to position [118, 0]
click at [391, 159] on button "Download" at bounding box center [389, 157] width 51 height 22
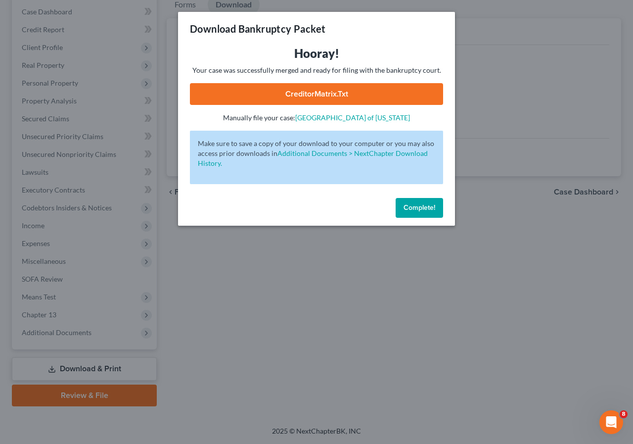
click at [311, 95] on link "CreditorMatrix.txt" at bounding box center [316, 94] width 253 height 22
click at [416, 206] on span "Complete!" at bounding box center [420, 207] width 32 height 8
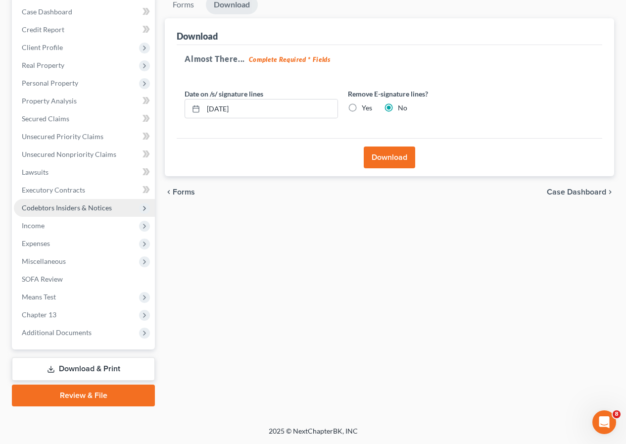
scroll to position [0, 0]
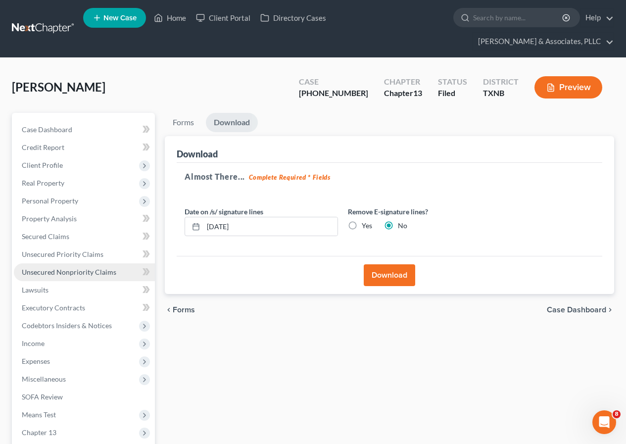
click at [74, 270] on span "Unsecured Nonpriority Claims" at bounding box center [69, 272] width 94 height 8
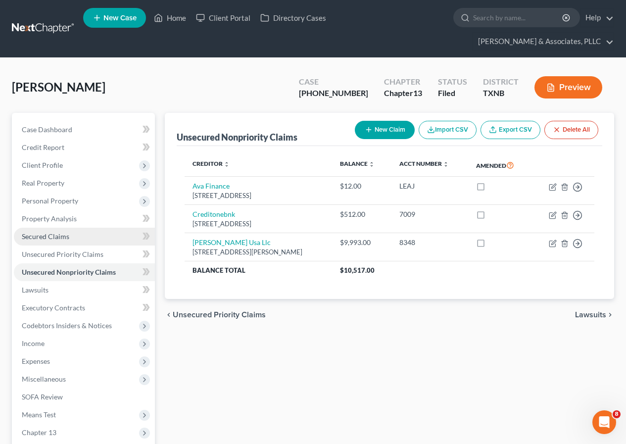
click at [54, 237] on span "Secured Claims" at bounding box center [45, 236] width 47 height 8
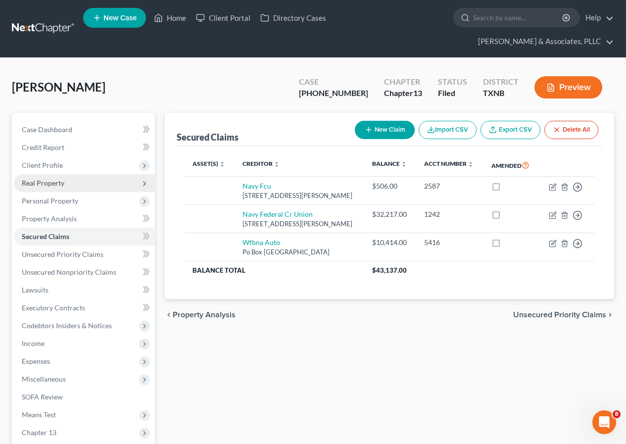
click at [57, 183] on span "Real Property" at bounding box center [43, 183] width 43 height 8
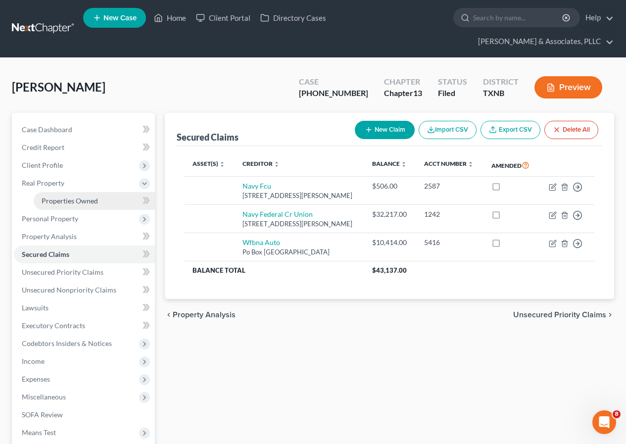
click at [65, 196] on span "Properties Owned" at bounding box center [70, 200] width 56 height 8
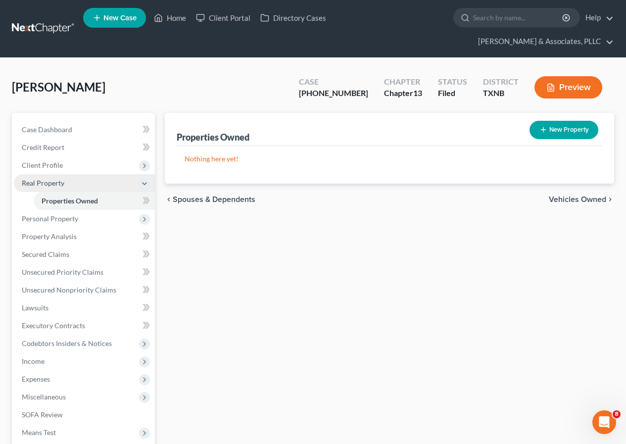
click at [48, 183] on span "Real Property" at bounding box center [43, 183] width 43 height 8
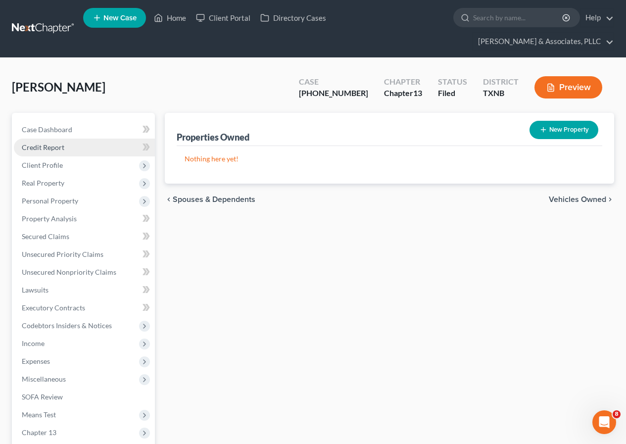
click at [52, 148] on span "Credit Report" at bounding box center [43, 147] width 43 height 8
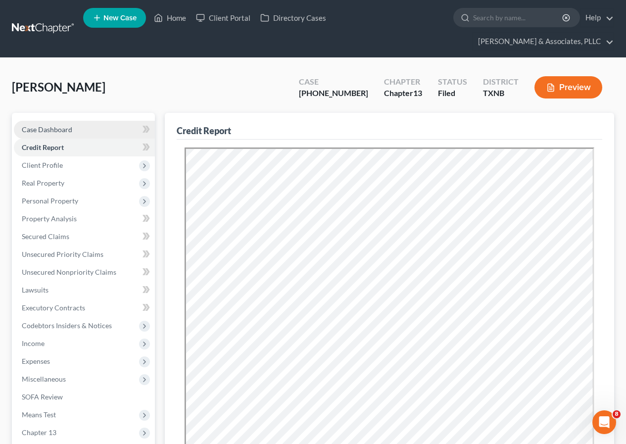
click at [68, 130] on span "Case Dashboard" at bounding box center [47, 129] width 50 height 8
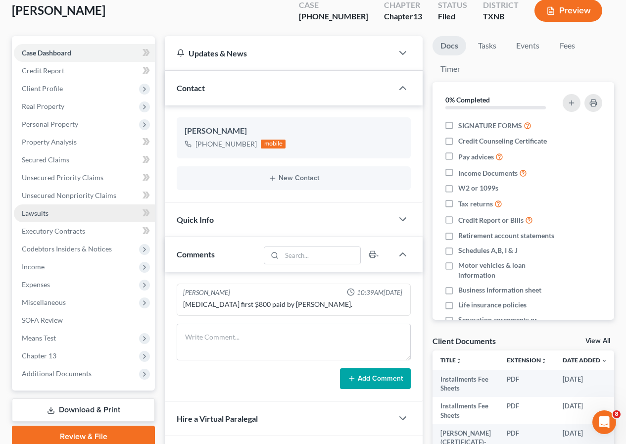
scroll to position [99, 0]
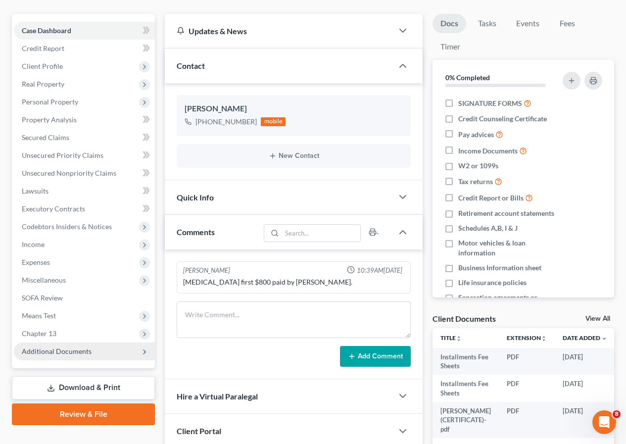
click at [79, 351] on span "Additional Documents" at bounding box center [57, 351] width 70 height 8
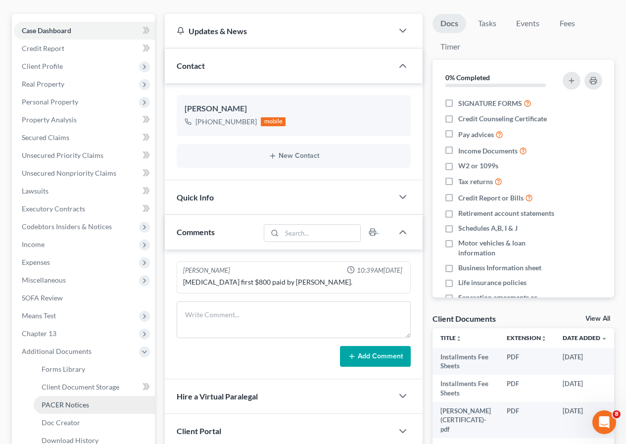
click at [83, 405] on span "PACER Notices" at bounding box center [65, 404] width 47 height 8
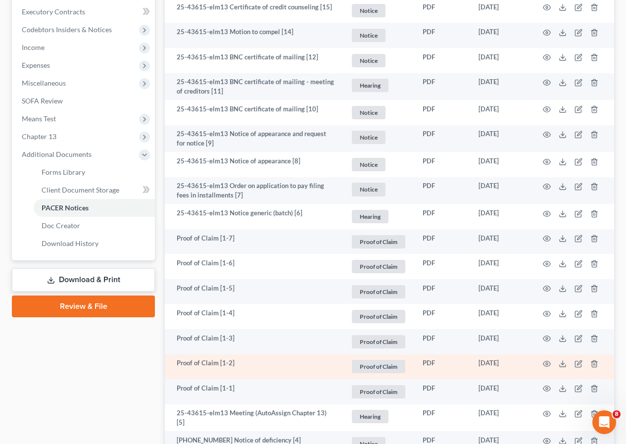
scroll to position [297, 0]
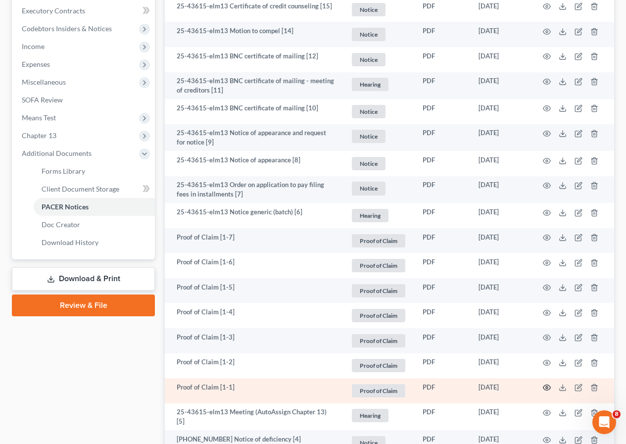
click at [549, 386] on icon "button" at bounding box center [546, 387] width 7 height 5
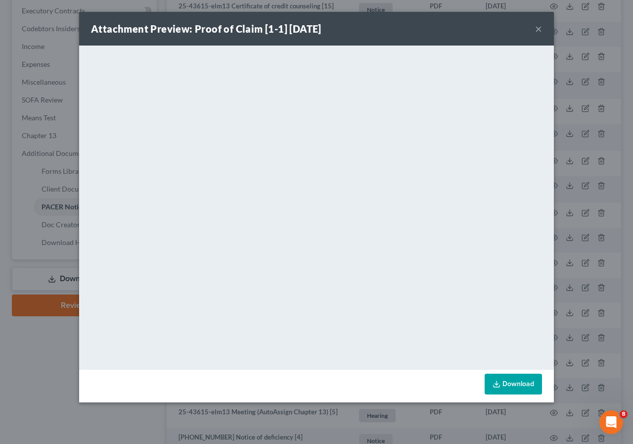
click at [541, 27] on button "×" at bounding box center [538, 29] width 7 height 12
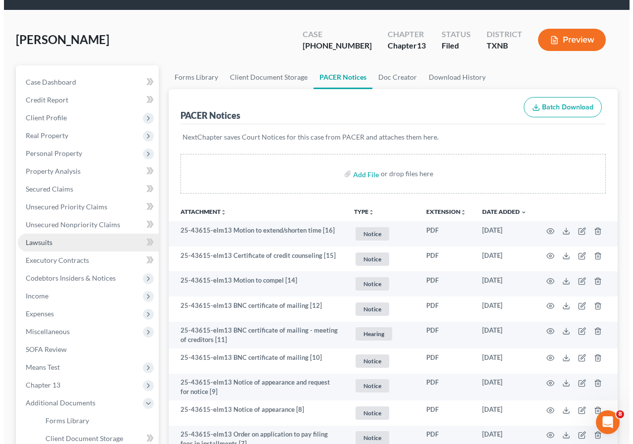
scroll to position [0, 0]
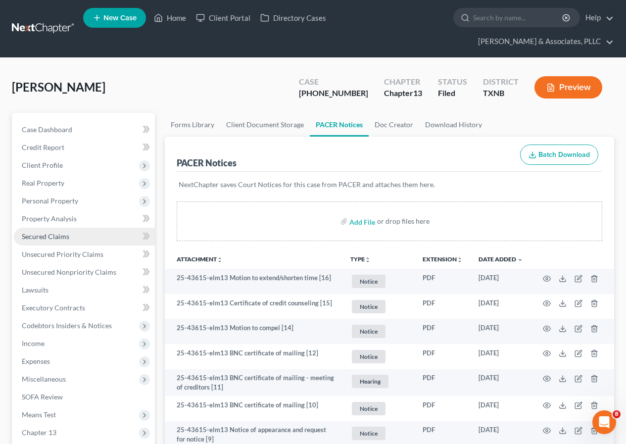
click at [73, 234] on link "Secured Claims" at bounding box center [84, 237] width 141 height 18
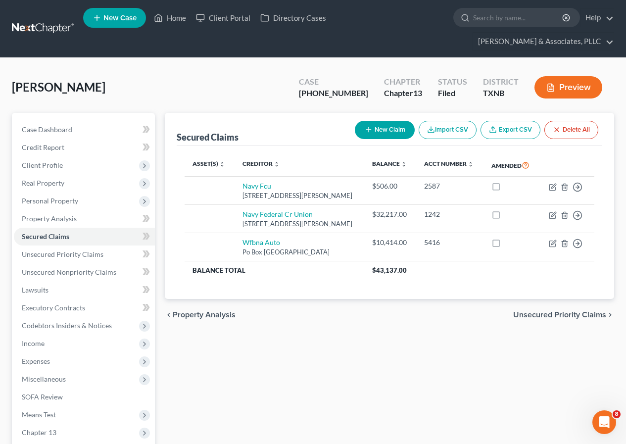
click at [367, 128] on icon "button" at bounding box center [369, 130] width 8 height 8
select select "0"
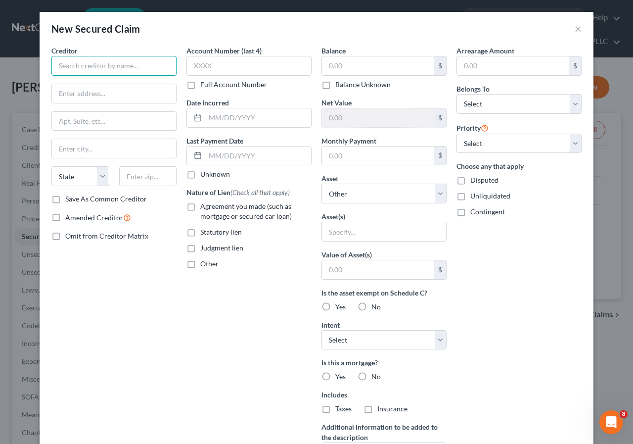
click at [85, 66] on input "text" at bounding box center [113, 66] width 125 height 20
paste input "[STREET_ADDRESS][PERSON_NAME]"
type input "[STREET_ADDRESS][PERSON_NAME]"
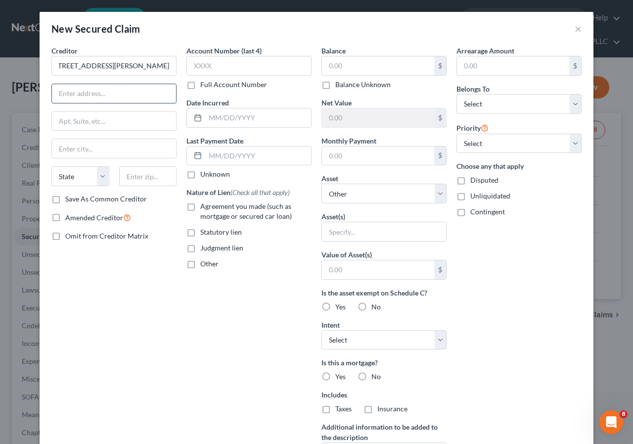
click at [81, 94] on input "text" at bounding box center [114, 93] width 124 height 19
paste input "[STREET_ADDRESS][PERSON_NAME]"
type input "[STREET_ADDRESS][PERSON_NAME]"
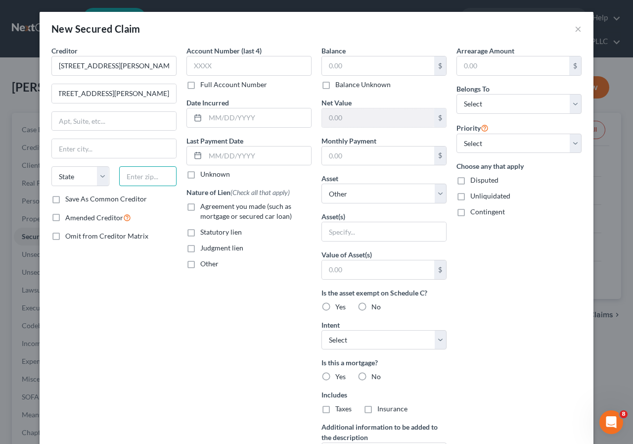
click at [136, 178] on input "text" at bounding box center [148, 176] width 58 height 20
type input "3"
type input "29707"
click at [134, 121] on input "text" at bounding box center [114, 121] width 124 height 19
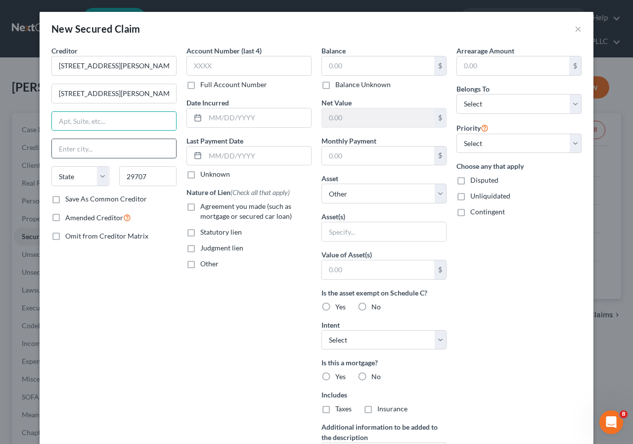
drag, startPoint x: 76, startPoint y: 147, endPoint x: 81, endPoint y: 139, distance: 8.9
click at [76, 147] on input "text" at bounding box center [114, 148] width 124 height 19
click at [136, 128] on input "text" at bounding box center [114, 121] width 124 height 19
click at [141, 94] on input "[STREET_ADDRESS][PERSON_NAME]" at bounding box center [114, 93] width 124 height 19
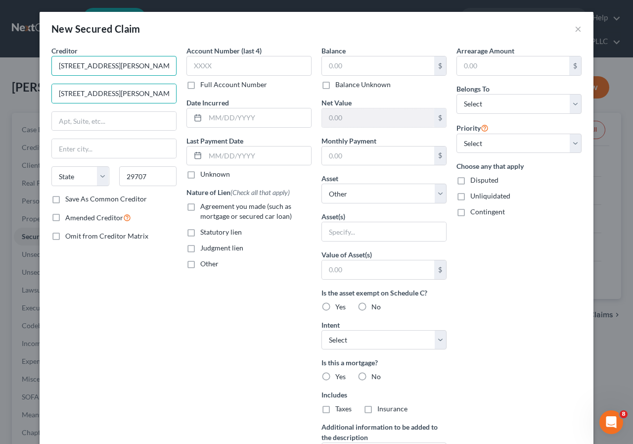
click at [128, 66] on input "[STREET_ADDRESS][PERSON_NAME]" at bounding box center [113, 66] width 125 height 20
type input "[STREET_ADDRESS][PERSON_NAME]"
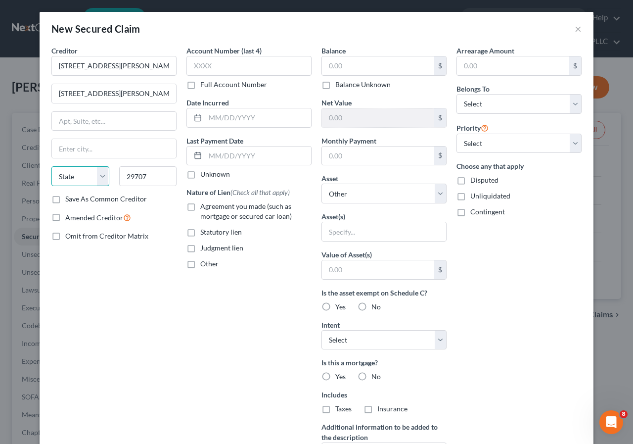
click at [97, 179] on select "State [US_STATE] AK AR AZ CA CO CT DE DC [GEOGRAPHIC_DATA] [GEOGRAPHIC_DATA] GU…" at bounding box center [80, 176] width 58 height 20
select select "42"
click at [51, 166] on select "State [US_STATE] AK AR AZ CA CO CT DE DC [GEOGRAPHIC_DATA] [GEOGRAPHIC_DATA] GU…" at bounding box center [80, 176] width 58 height 20
click at [95, 149] on input "text" at bounding box center [114, 148] width 124 height 19
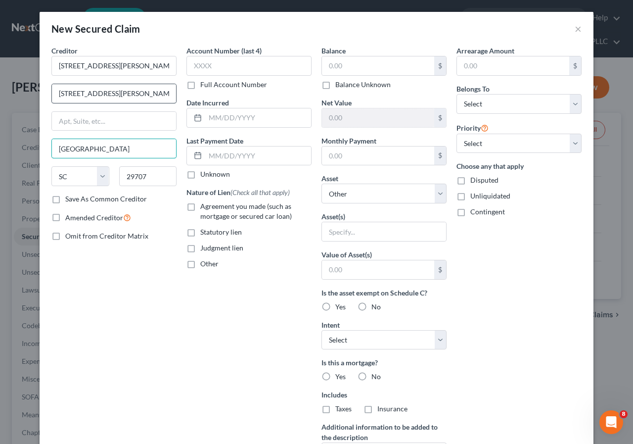
type input "[GEOGRAPHIC_DATA]"
click at [142, 94] on input "[STREET_ADDRESS][PERSON_NAME]" at bounding box center [114, 93] width 124 height 19
type input "[STREET_ADDRESS][PERSON_NAME]"
click at [55, 66] on input "[STREET_ADDRESS][PERSON_NAME]" at bounding box center [113, 66] width 125 height 20
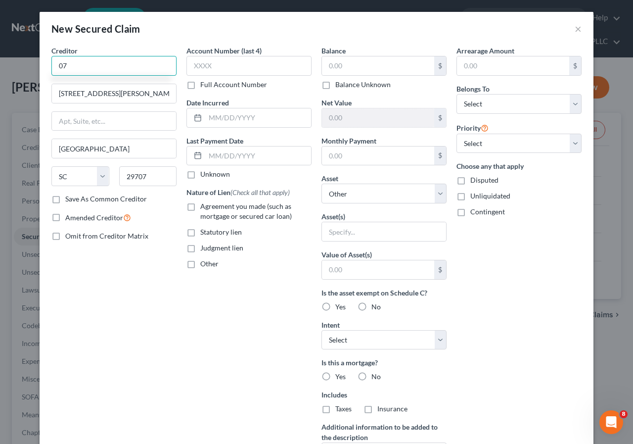
type input "7"
click at [140, 68] on input "ServiceMac" at bounding box center [113, 66] width 125 height 20
type input "ServiceMac Mtg"
click at [323, 71] on input "text" at bounding box center [378, 65] width 112 height 19
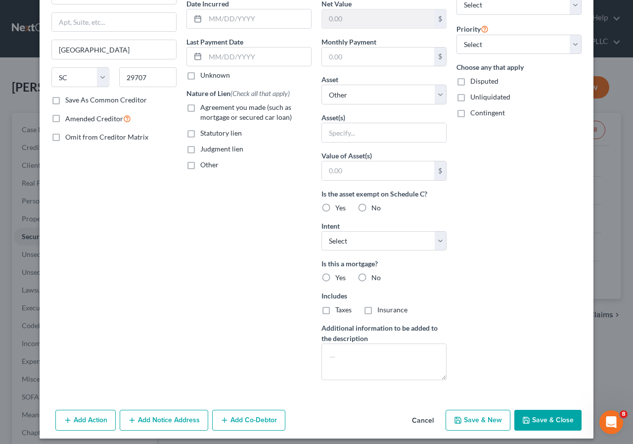
scroll to position [105, 0]
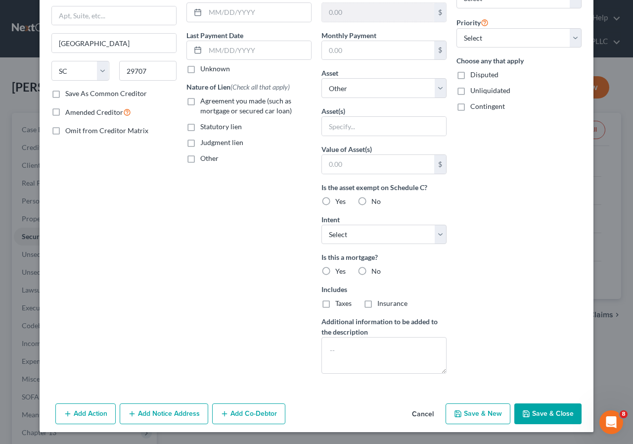
type input "205,000"
click at [543, 410] on button "Save & Close" at bounding box center [547, 413] width 67 height 21
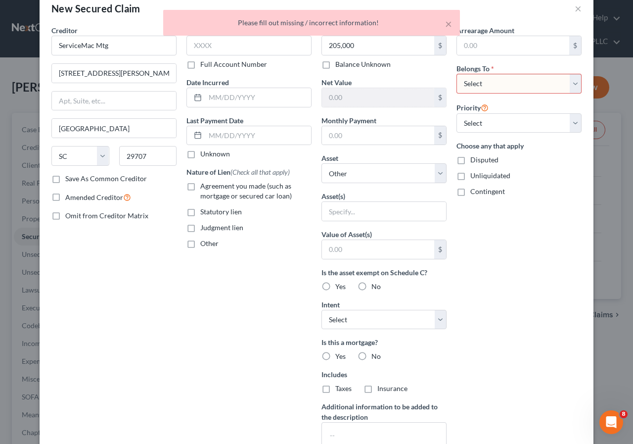
scroll to position [0, 0]
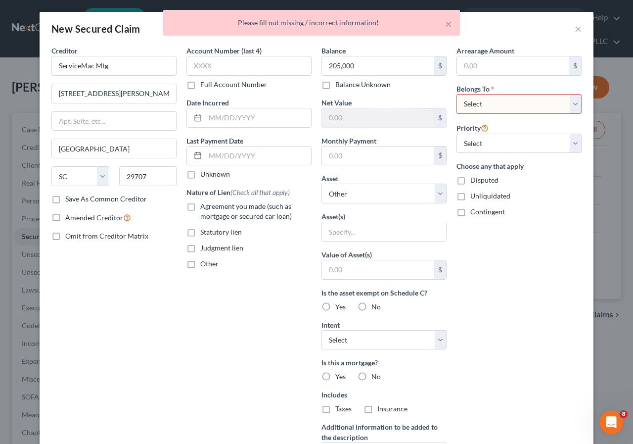
click at [572, 105] on select "Select Debtor 1 Only Debtor 2 Only Debtor 1 And Debtor 2 Only At Least One Of T…" at bounding box center [519, 104] width 125 height 20
select select "0"
click at [457, 94] on select "Select Debtor 1 Only Debtor 2 Only Debtor 1 And Debtor 2 Only At Least One Of T…" at bounding box center [519, 104] width 125 height 20
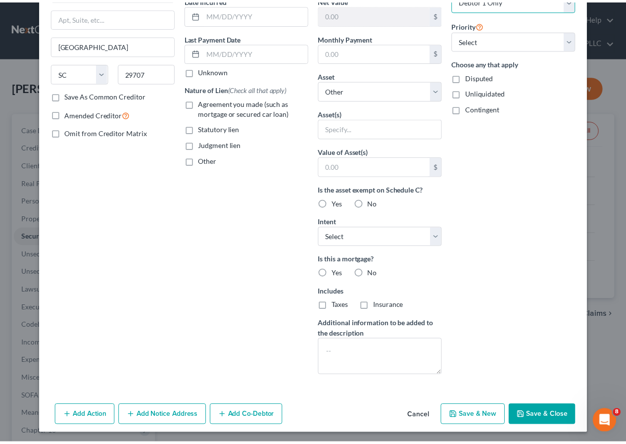
scroll to position [105, 0]
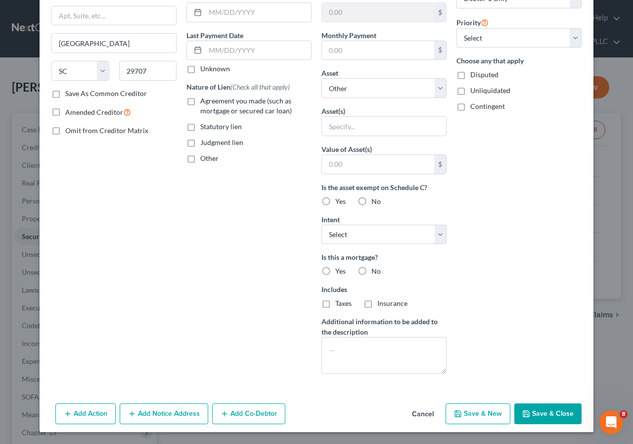
click at [537, 407] on button "Save & Close" at bounding box center [547, 413] width 67 height 21
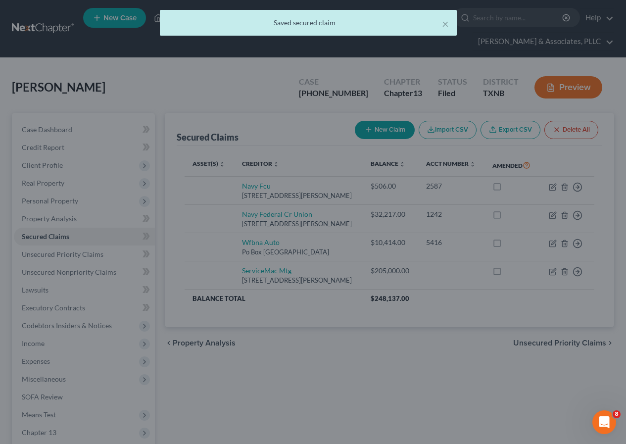
scroll to position [0, 0]
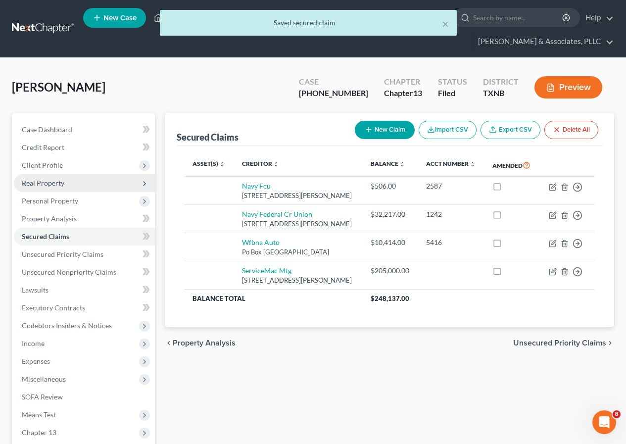
click at [59, 183] on span "Real Property" at bounding box center [43, 183] width 43 height 8
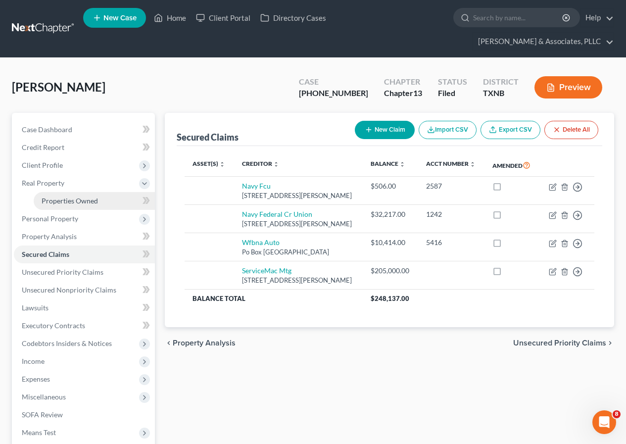
click at [68, 198] on span "Properties Owned" at bounding box center [70, 200] width 56 height 8
